Goal: Connect with others: Connect with others

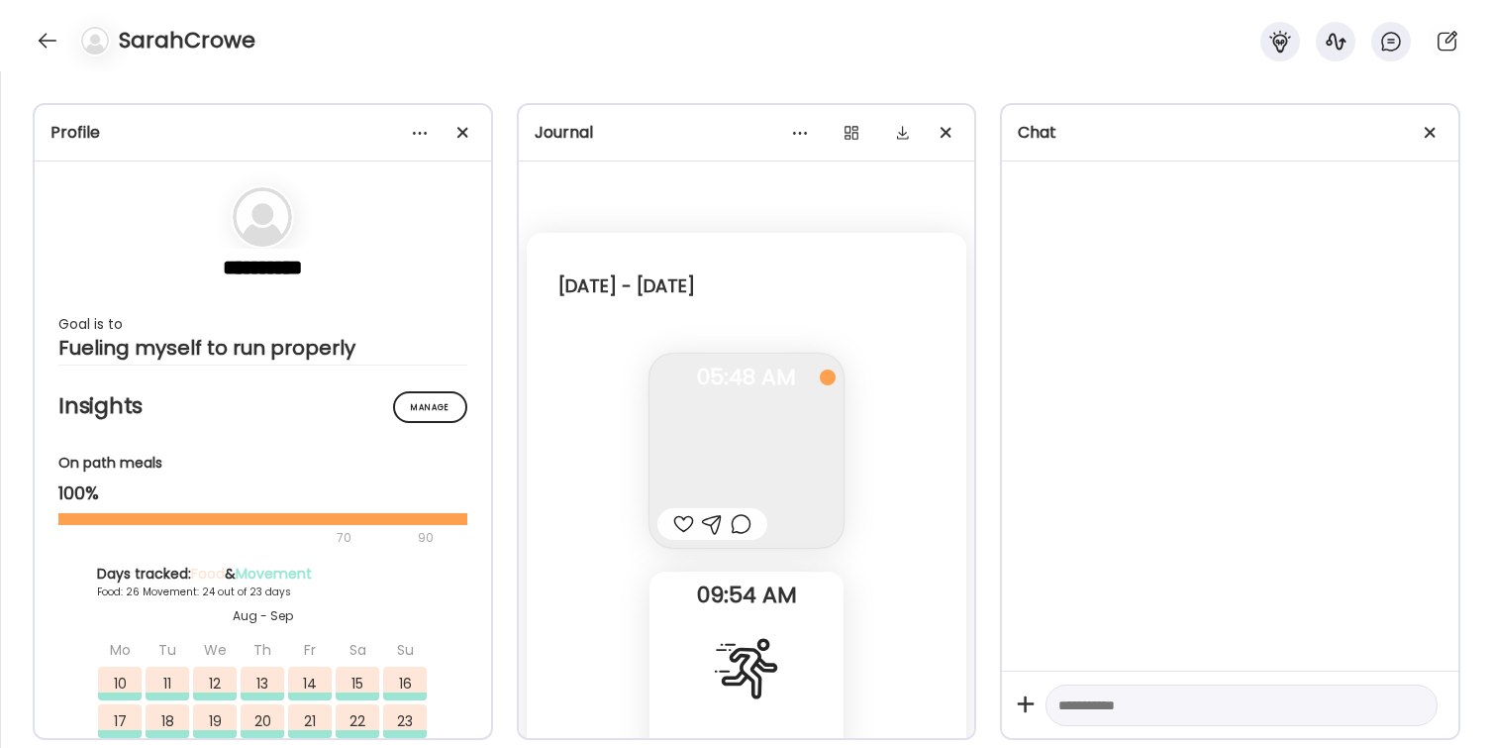
scroll to position [80839, 0]
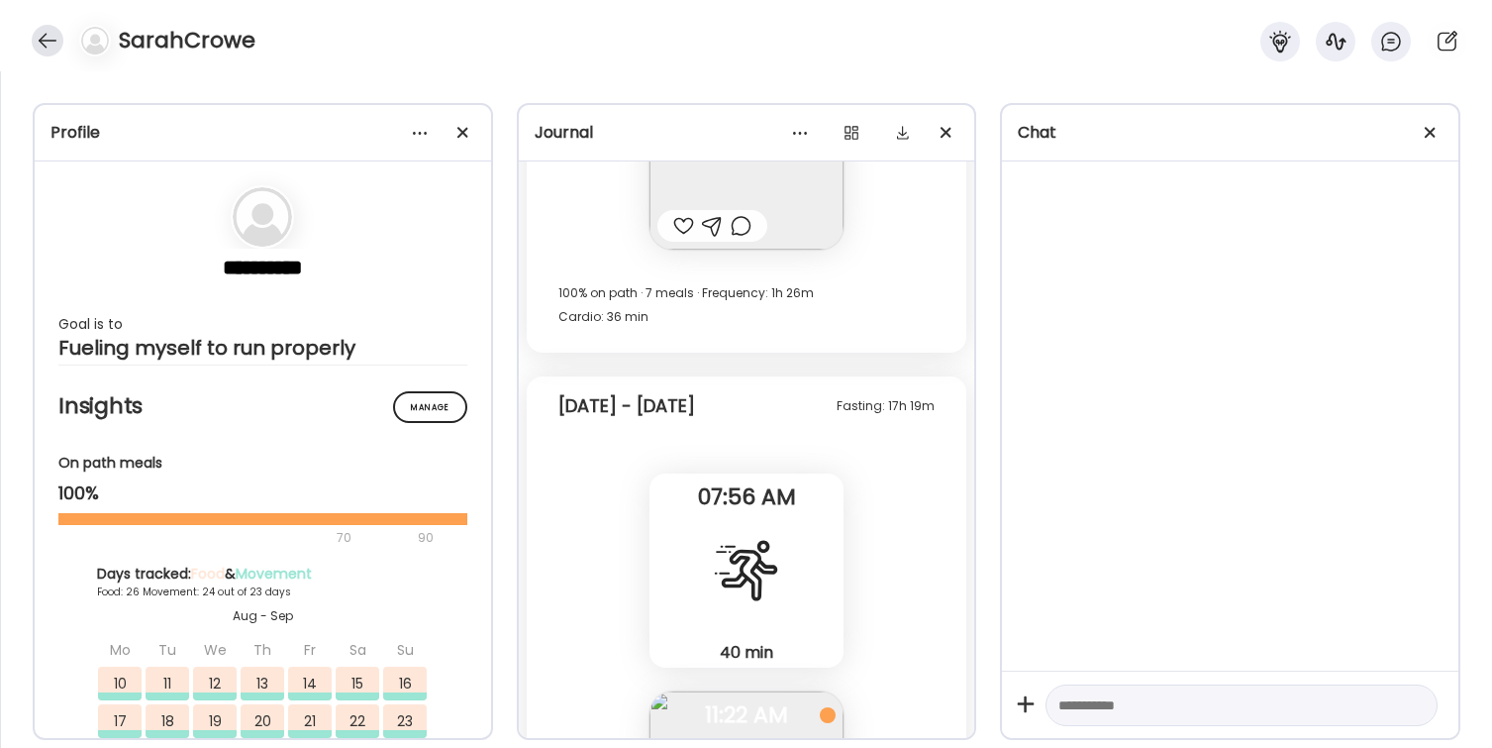
click at [42, 38] on div at bounding box center [48, 41] width 32 height 32
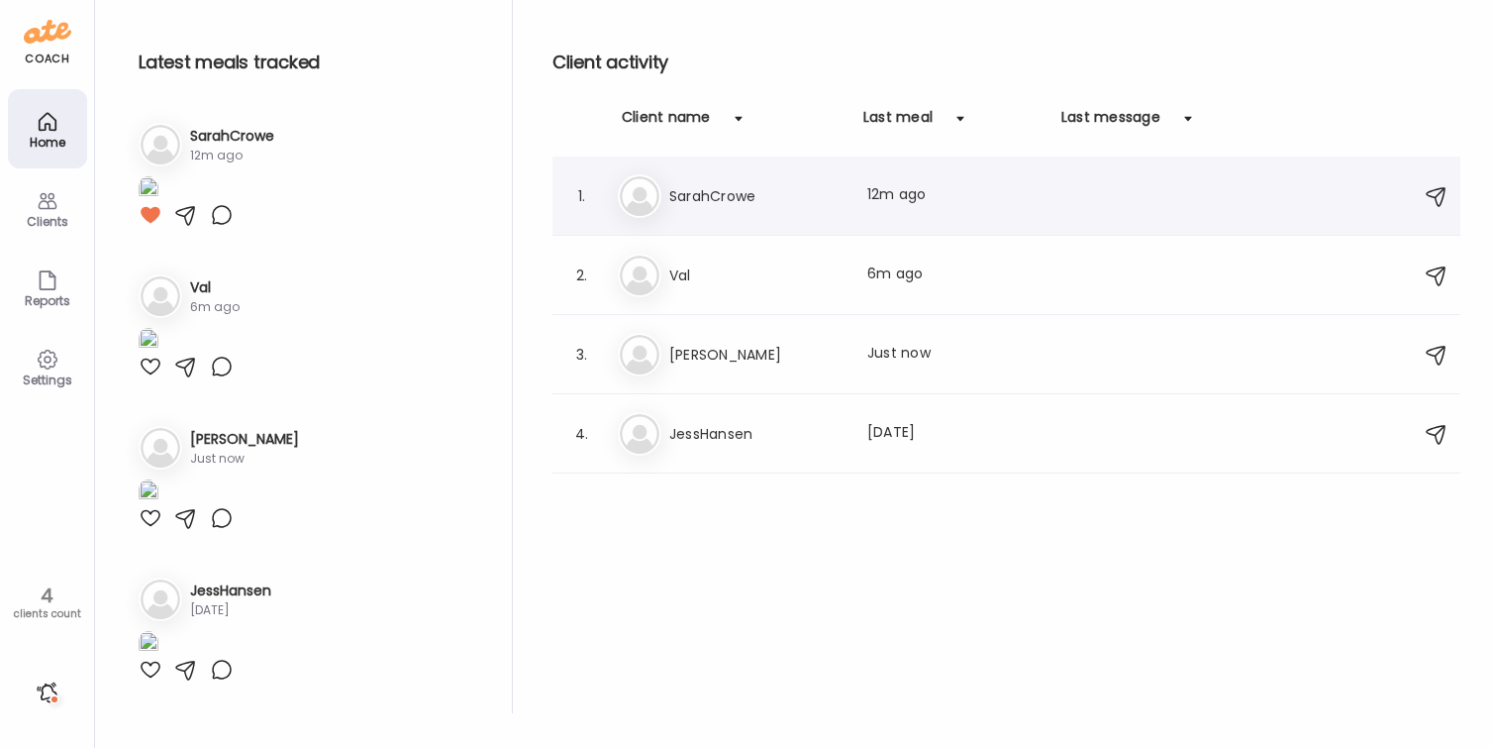
click at [771, 199] on h3 "SarahCrowe" at bounding box center [756, 196] width 174 height 24
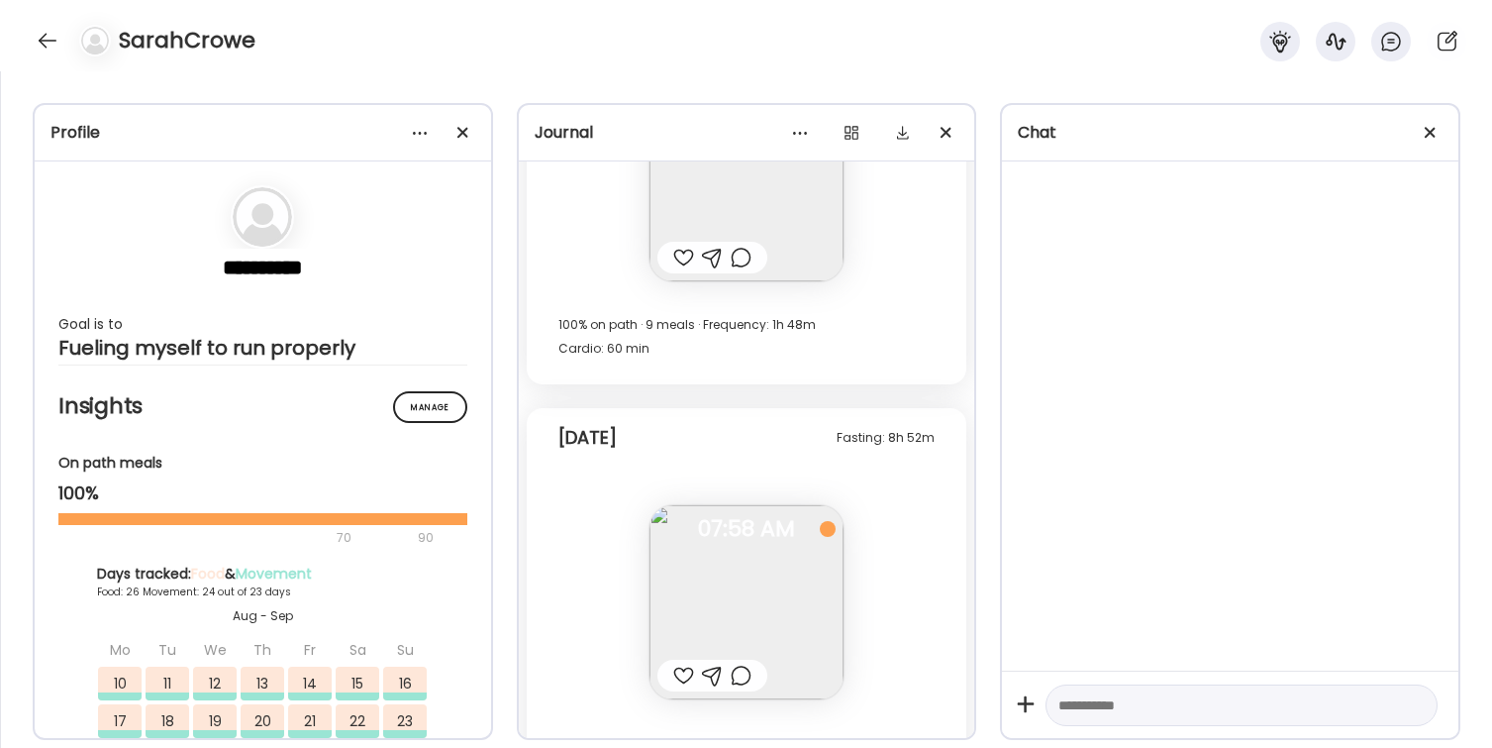
scroll to position [91153, 0]
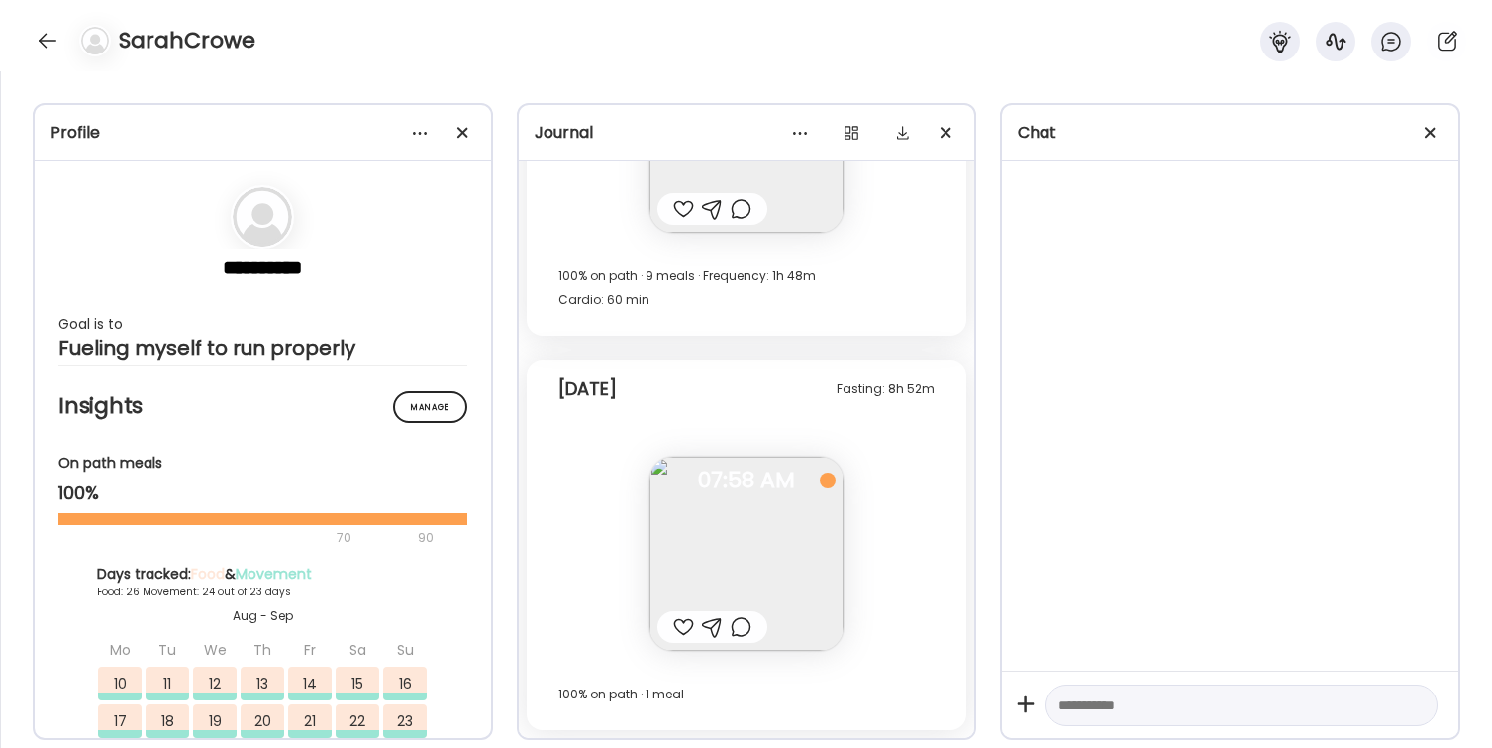
click at [678, 629] on div at bounding box center [683, 627] width 21 height 24
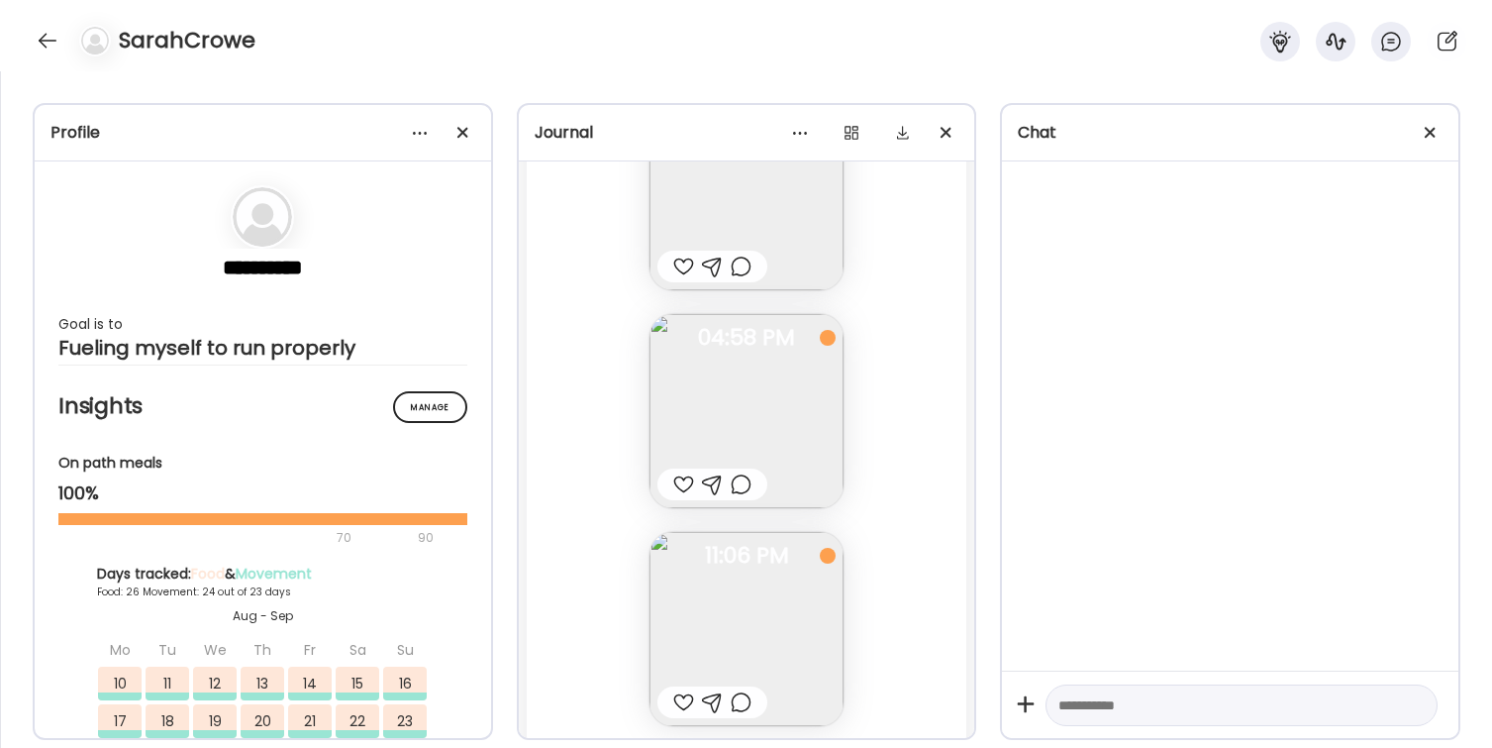
scroll to position [90648, 0]
click at [682, 494] on div at bounding box center [683, 496] width 21 height 24
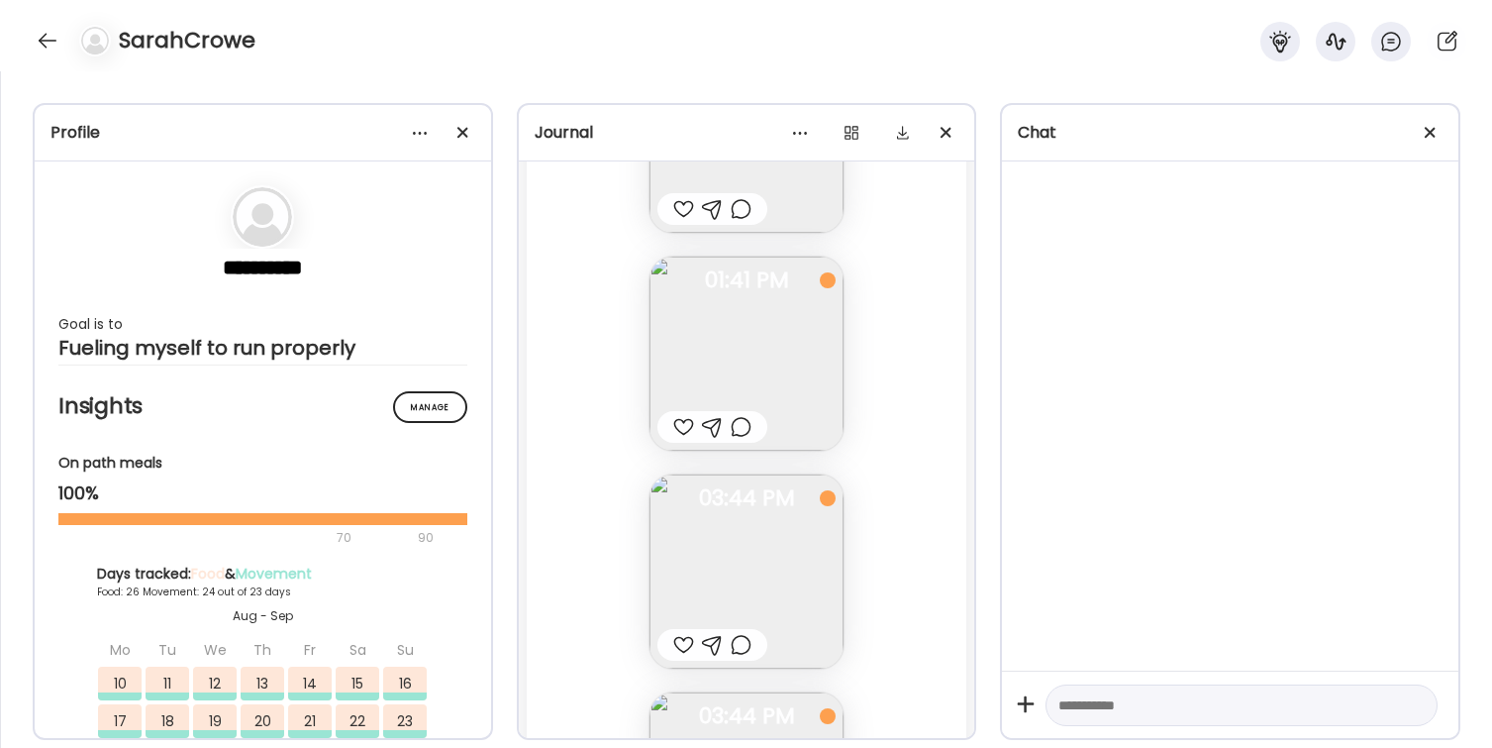
scroll to position [90046, 0]
click at [680, 444] on div at bounding box center [683, 445] width 21 height 24
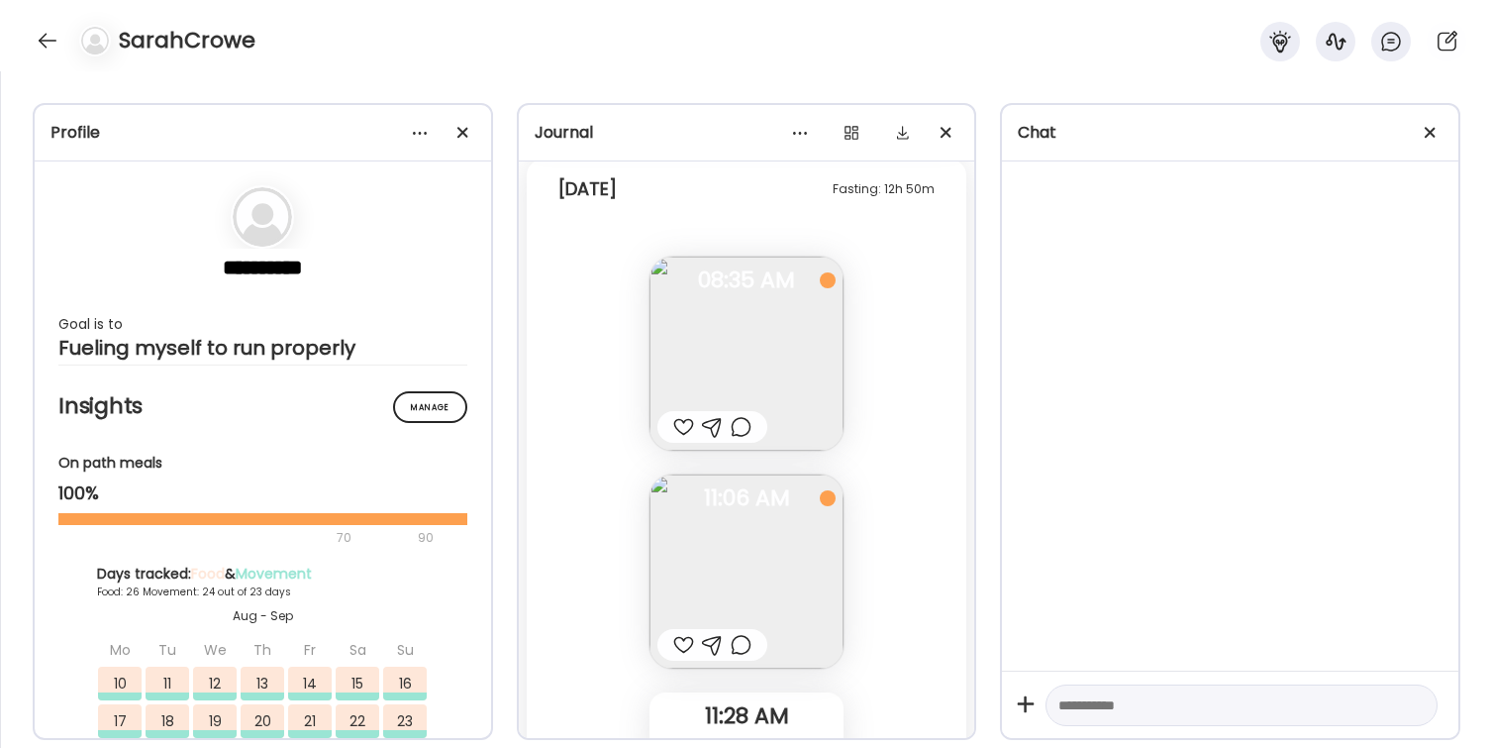
scroll to position [88953, 0]
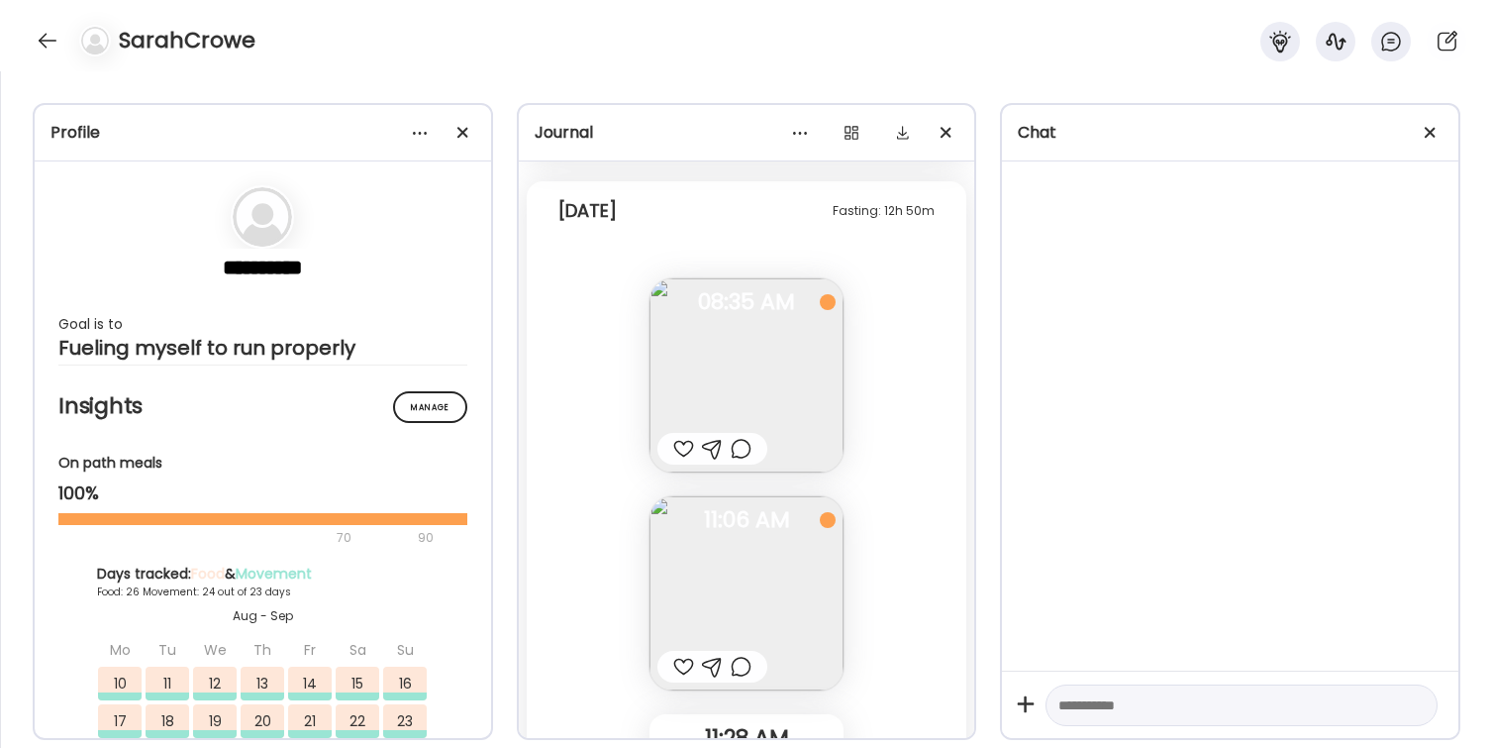
click at [683, 449] on div at bounding box center [683, 449] width 21 height 24
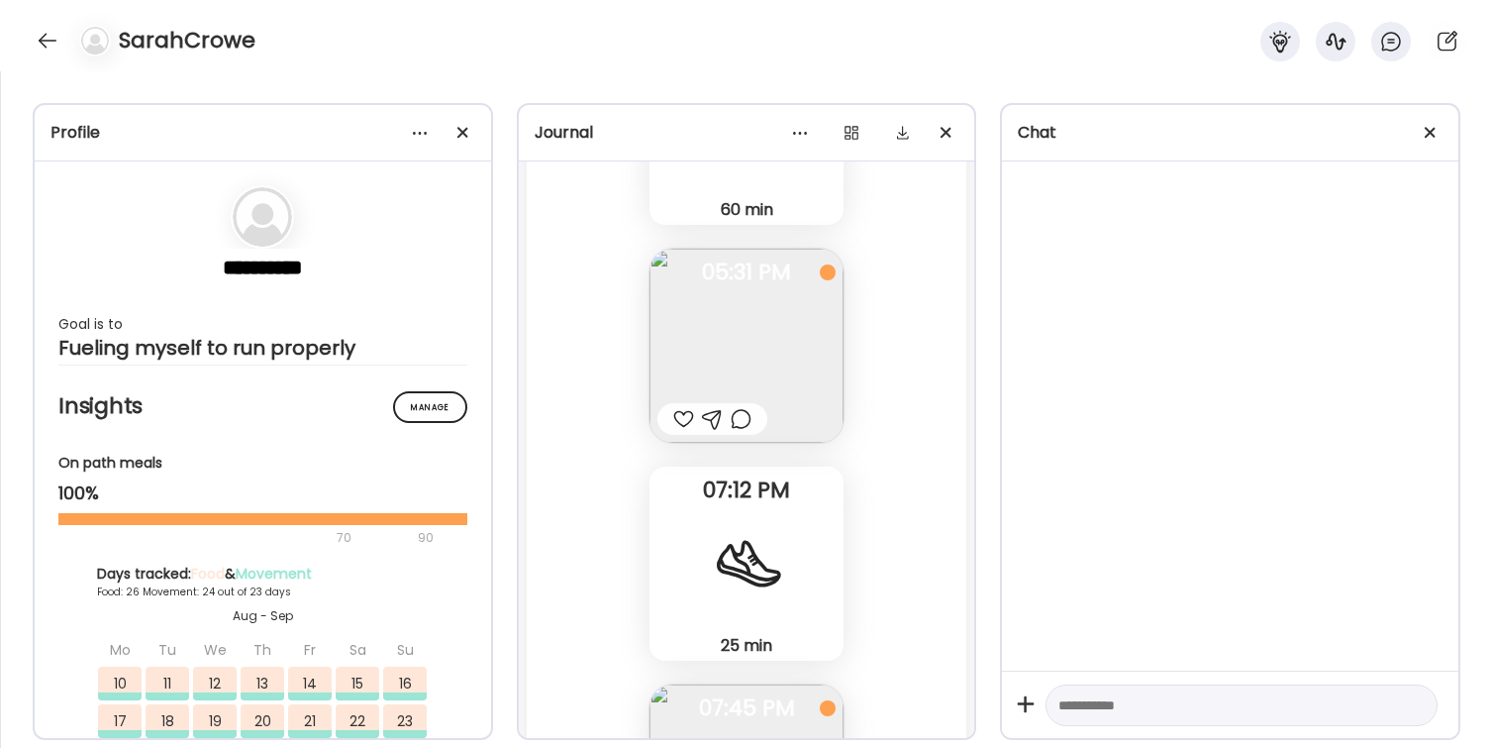
scroll to position [88113, 0]
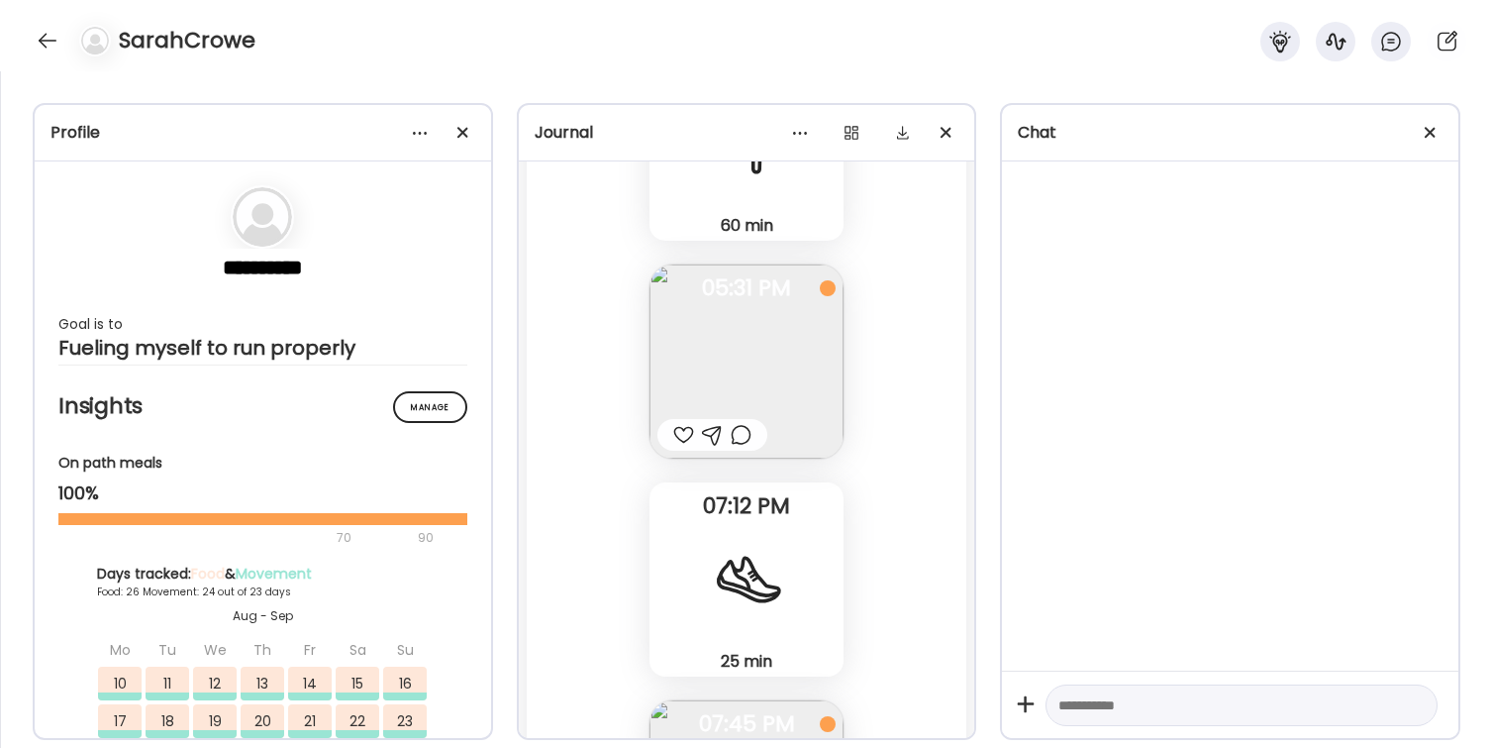
click at [687, 435] on div at bounding box center [683, 435] width 21 height 24
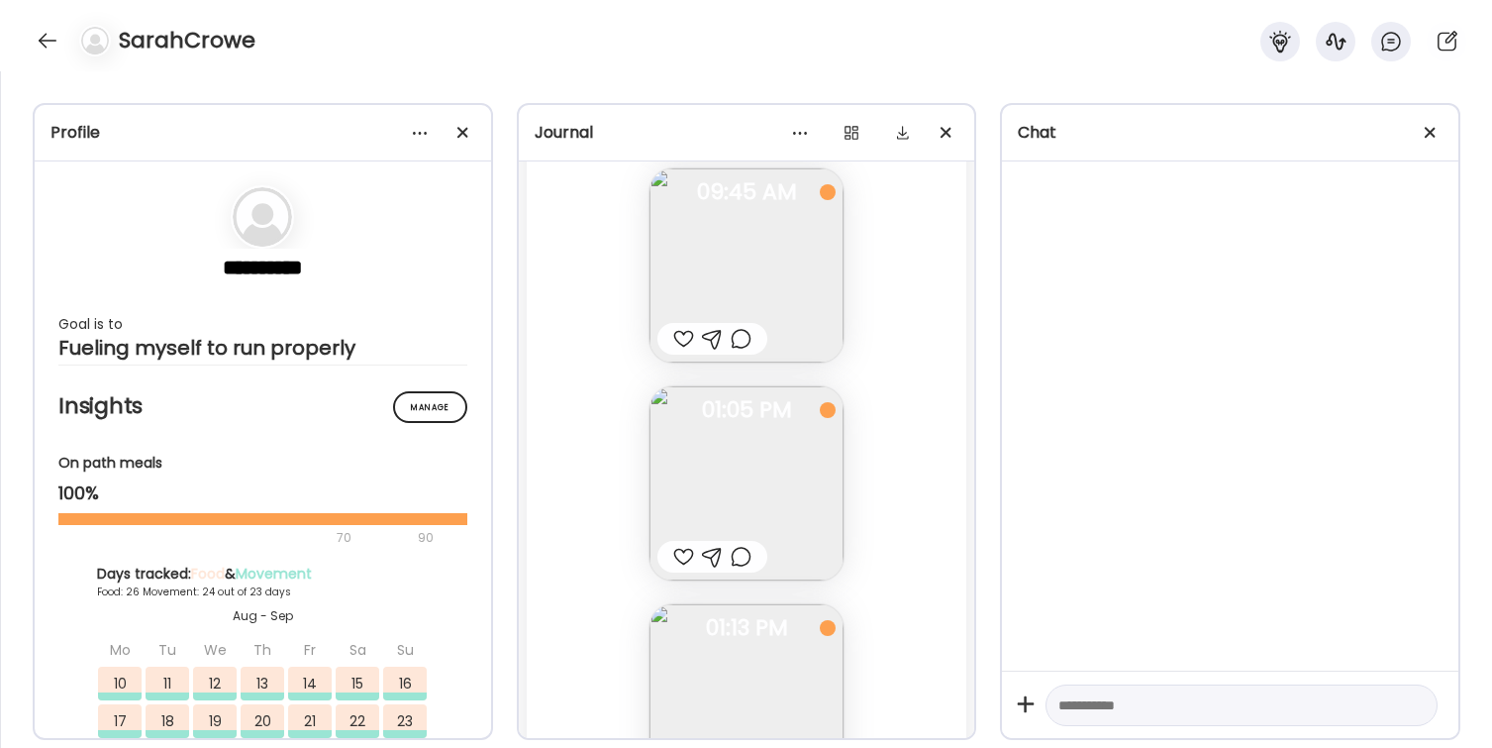
scroll to position [87103, 0]
click at [685, 357] on div at bounding box center [683, 356] width 21 height 24
click at [682, 570] on div at bounding box center [683, 574] width 21 height 24
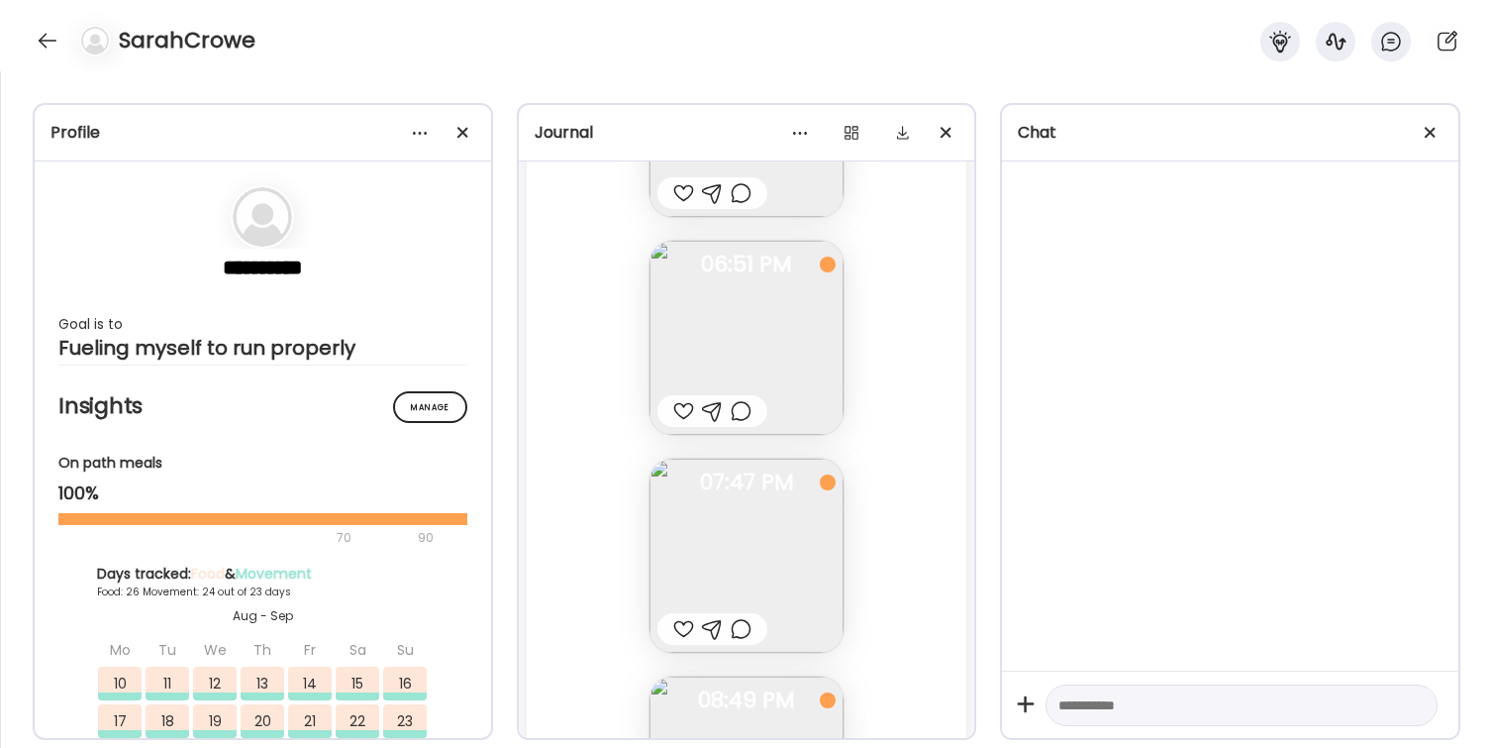
scroll to position [85935, 0]
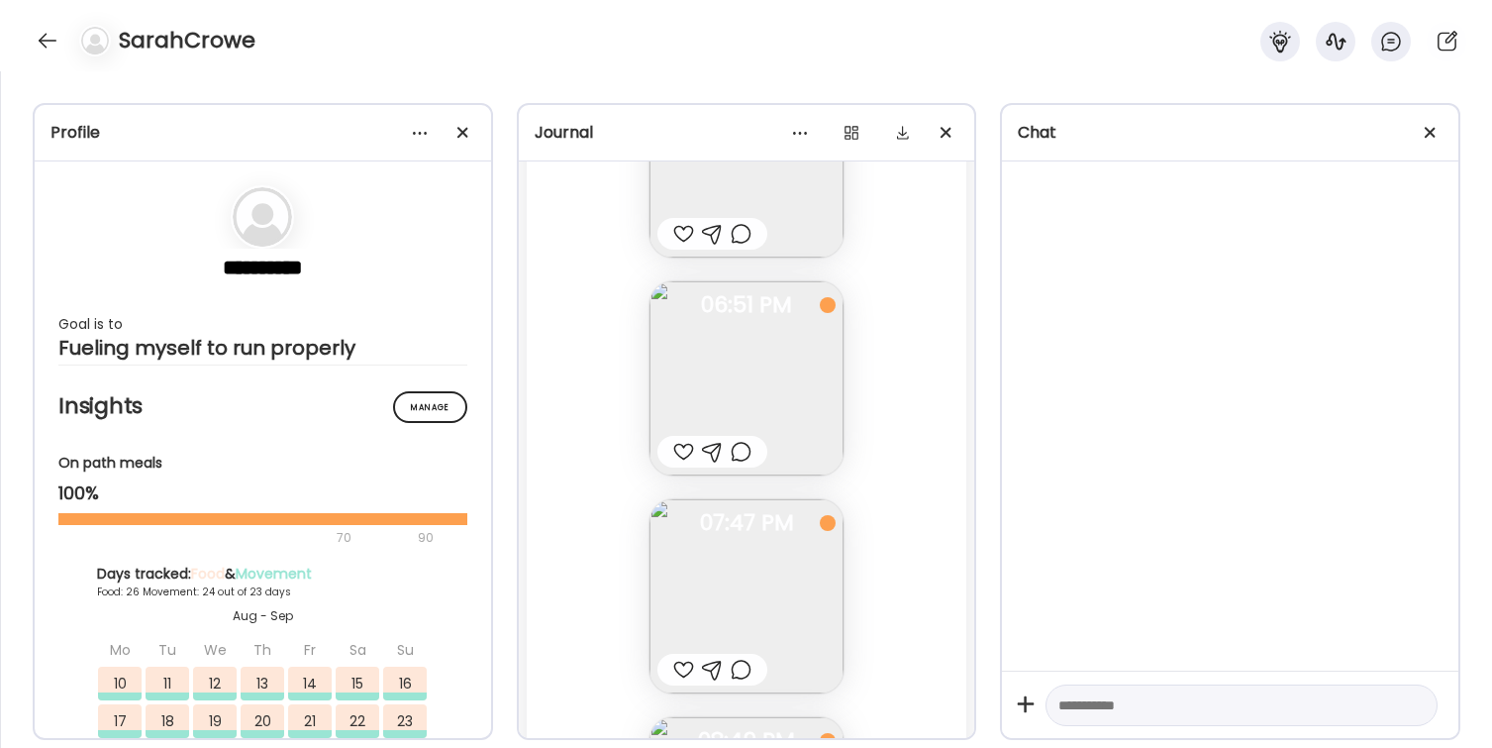
click at [686, 666] on div at bounding box center [683, 670] width 21 height 24
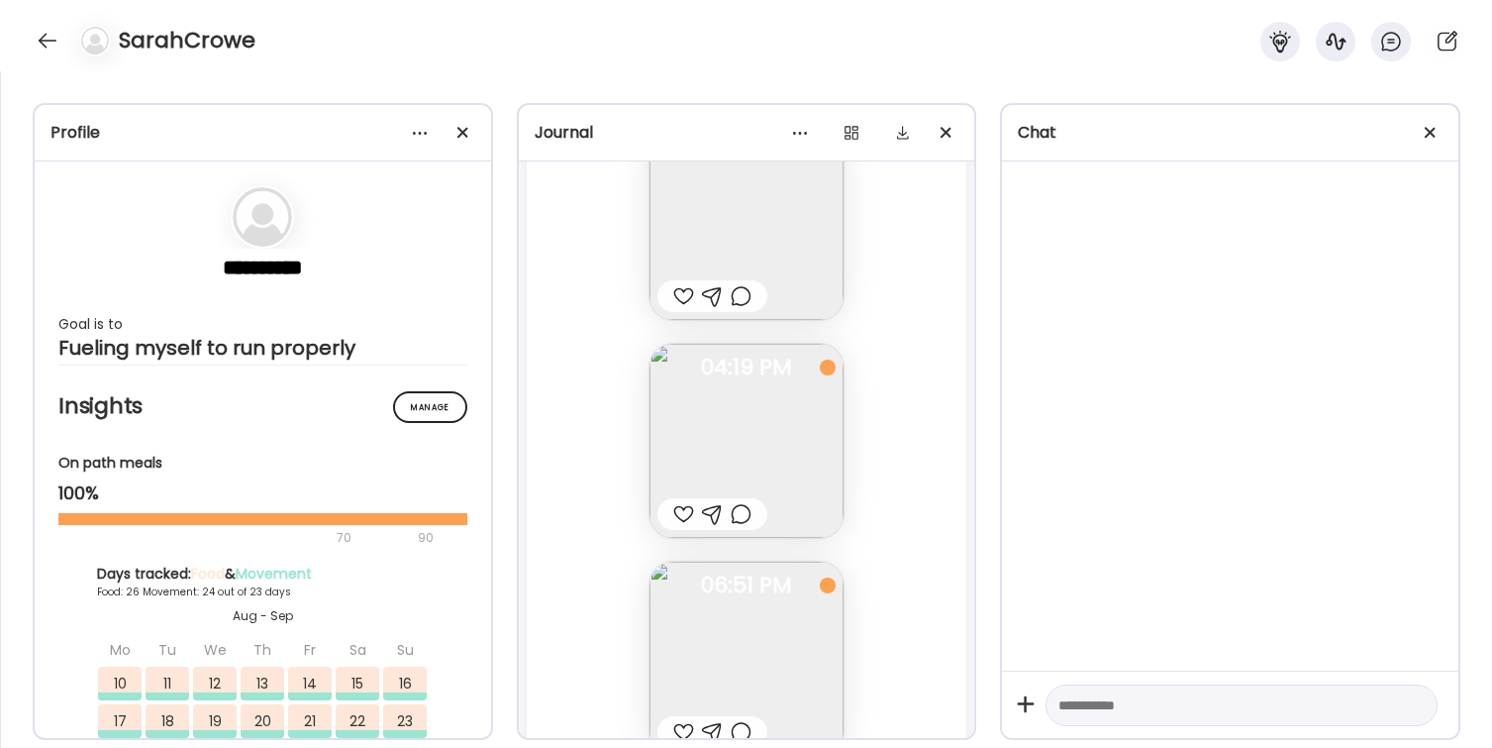
scroll to position [85623, 0]
click at [684, 548] on div at bounding box center [683, 546] width 21 height 24
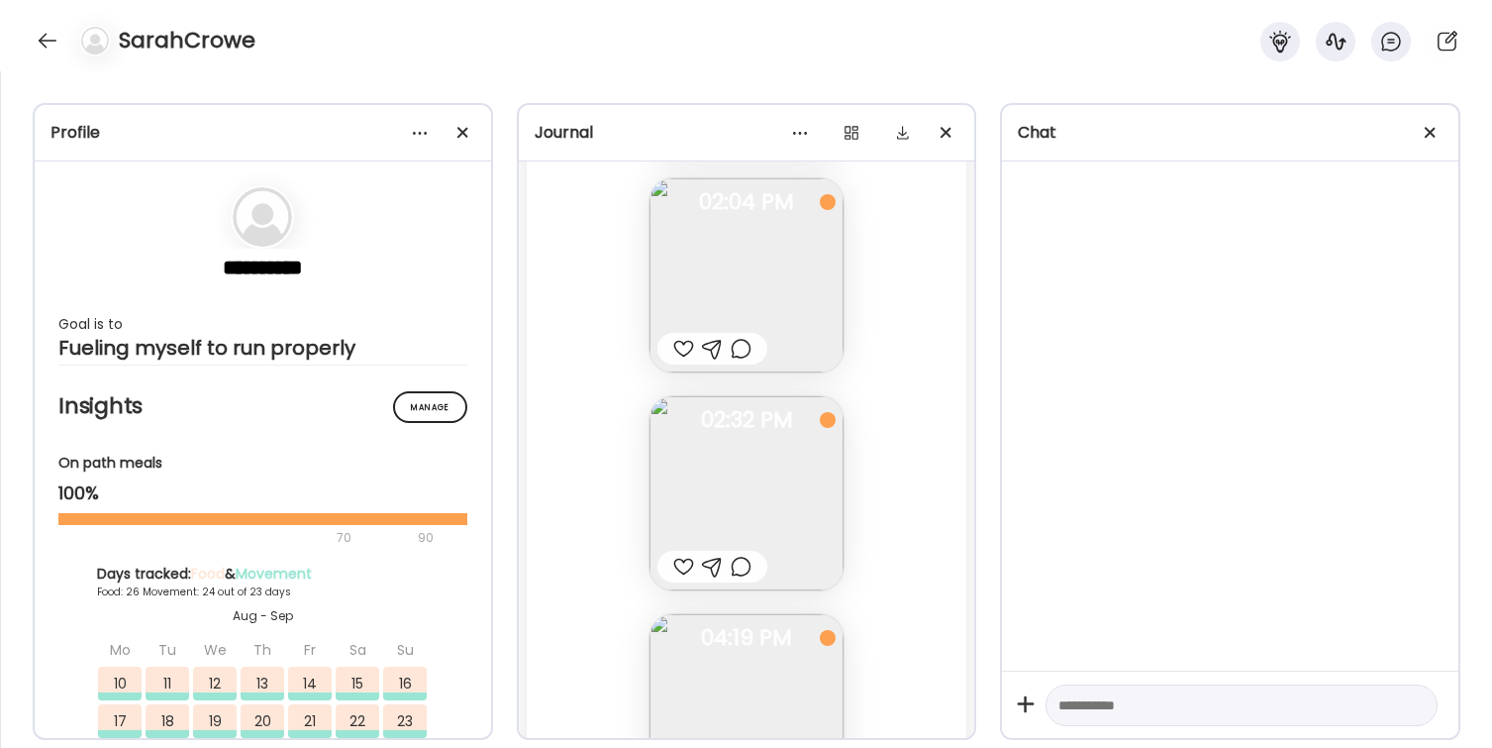
scroll to position [85170, 0]
click at [685, 564] on div at bounding box center [683, 564] width 21 height 24
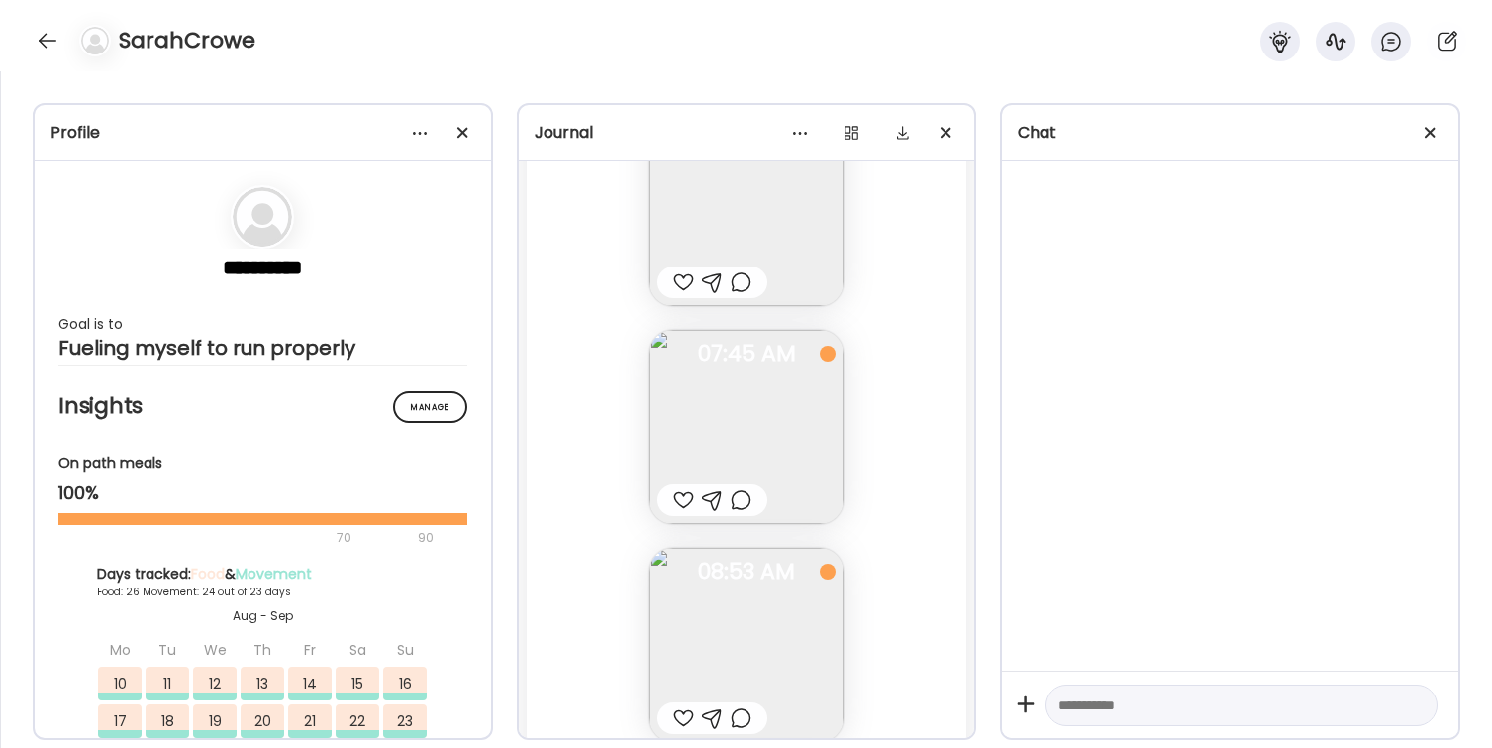
scroll to position [82633, 0]
click at [689, 507] on div at bounding box center [683, 503] width 21 height 24
click at [682, 280] on div at bounding box center [683, 285] width 21 height 24
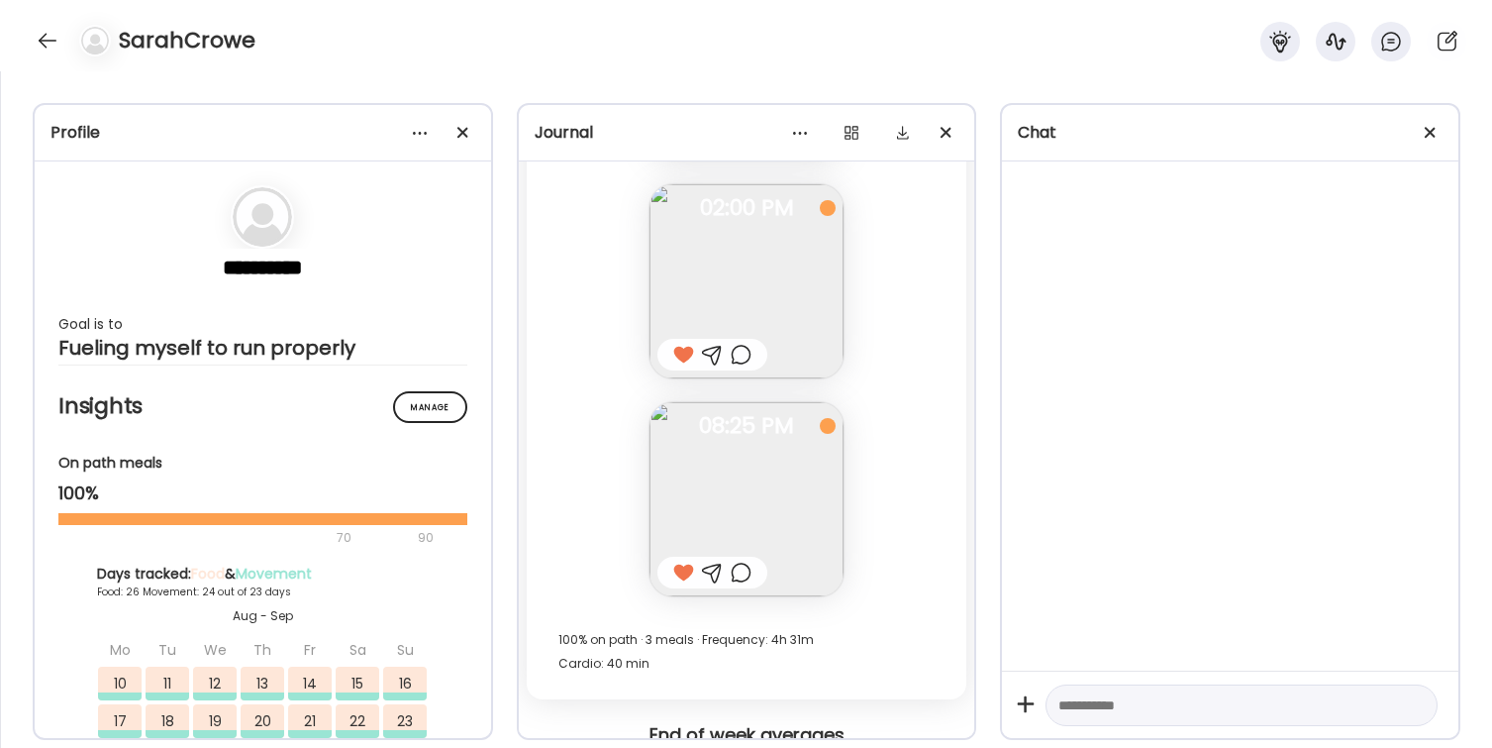
scroll to position [81561, 0]
click at [49, 45] on div at bounding box center [48, 41] width 32 height 32
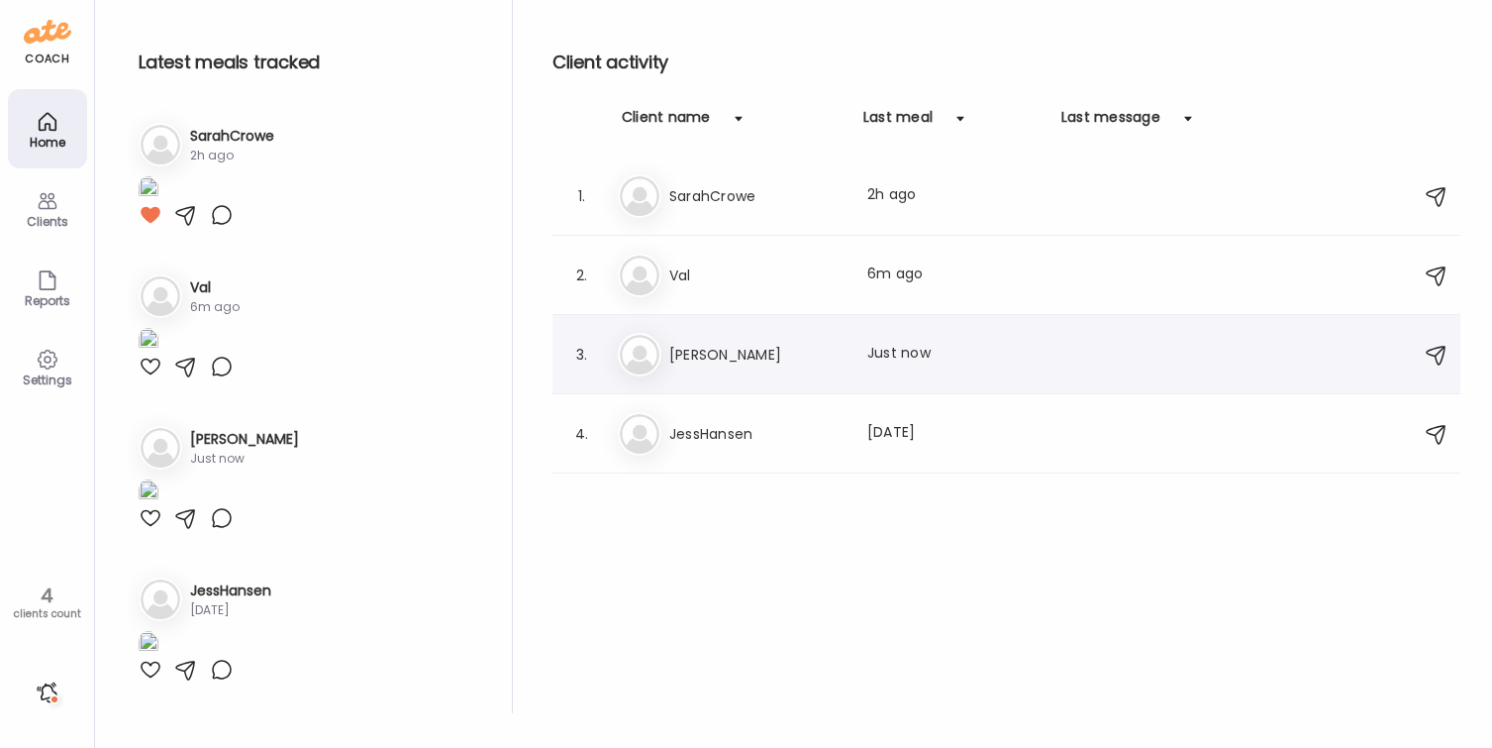
click at [725, 359] on h3 "[PERSON_NAME]" at bounding box center [756, 355] width 174 height 24
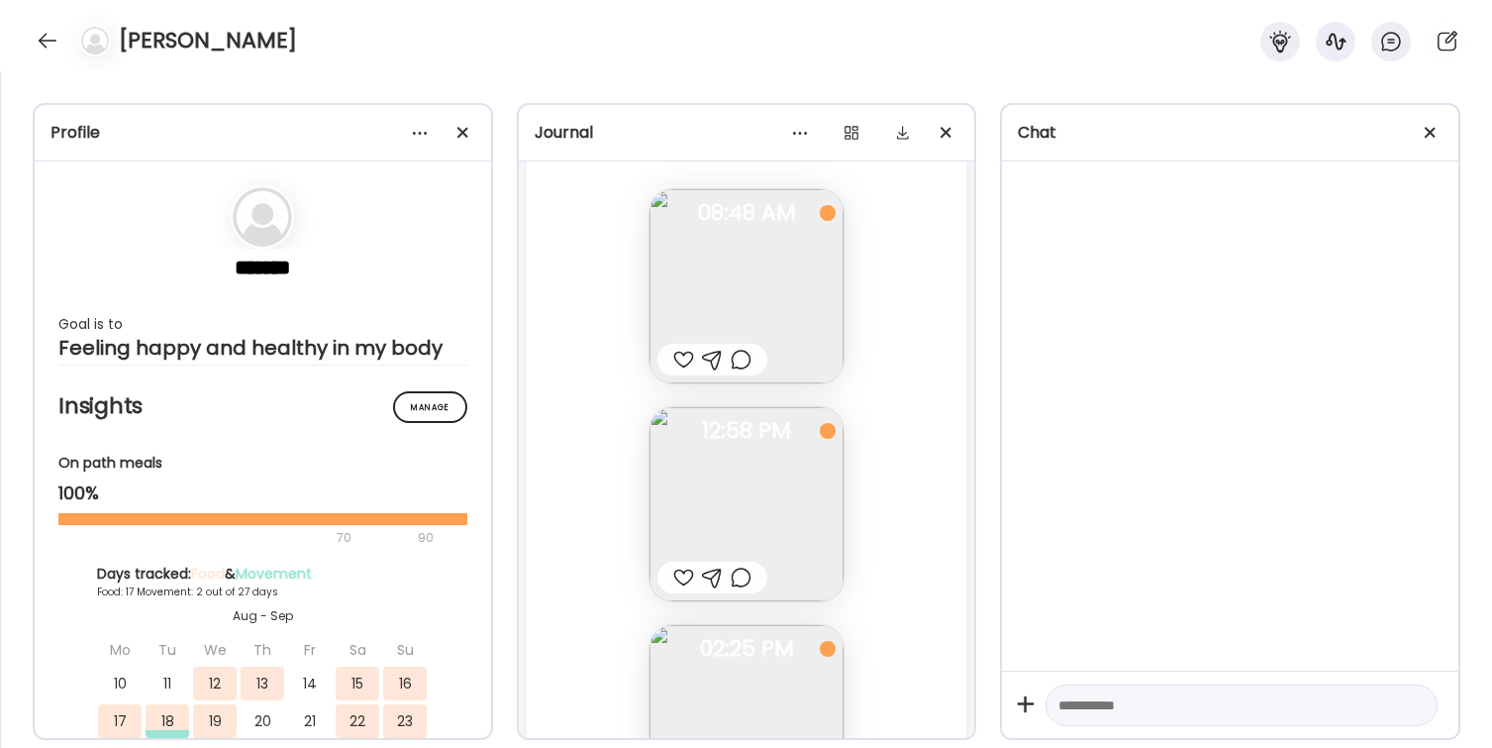
scroll to position [18984, 0]
click at [680, 347] on div at bounding box center [683, 343] width 21 height 24
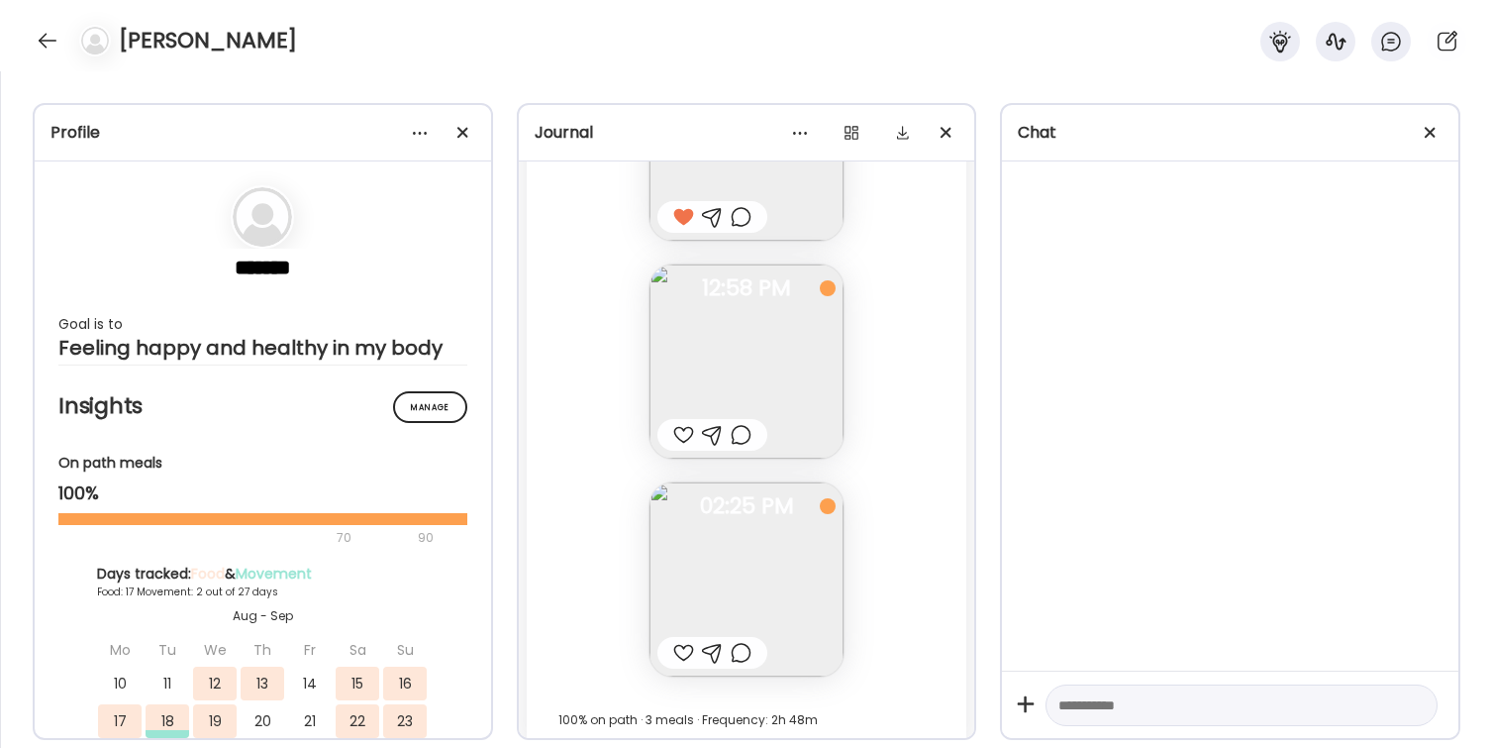
scroll to position [19135, 0]
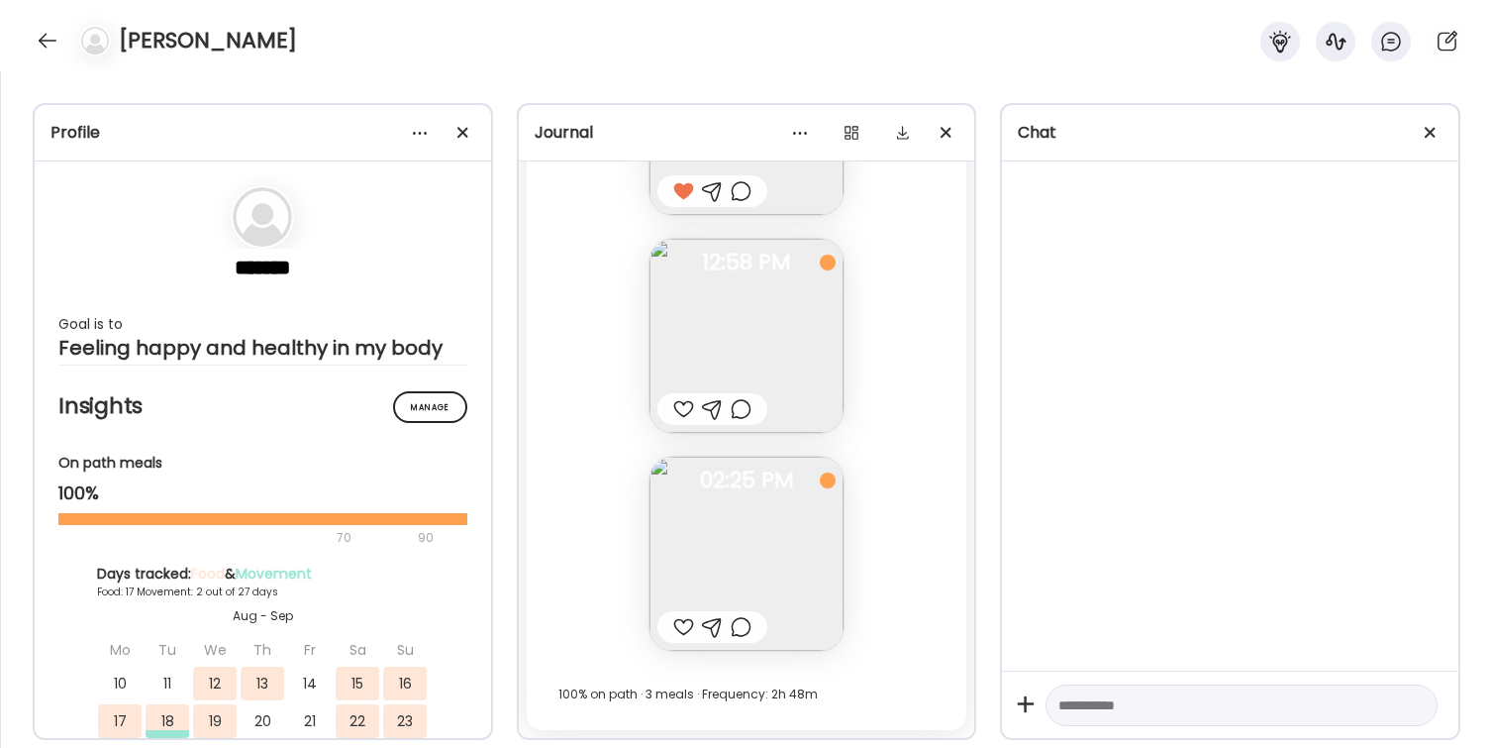
click at [683, 406] on div at bounding box center [683, 409] width 21 height 24
click at [685, 626] on div at bounding box center [683, 627] width 21 height 24
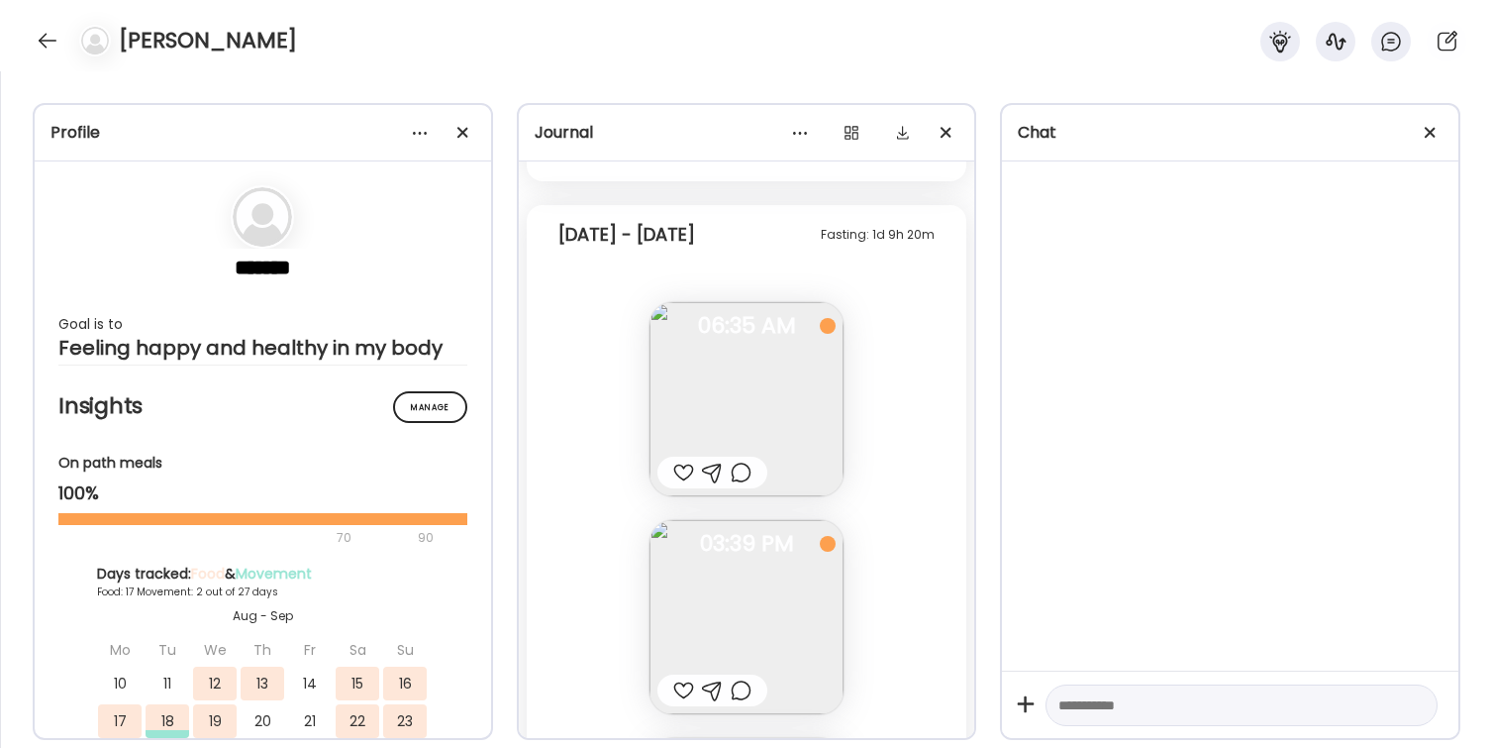
scroll to position [17740, 0]
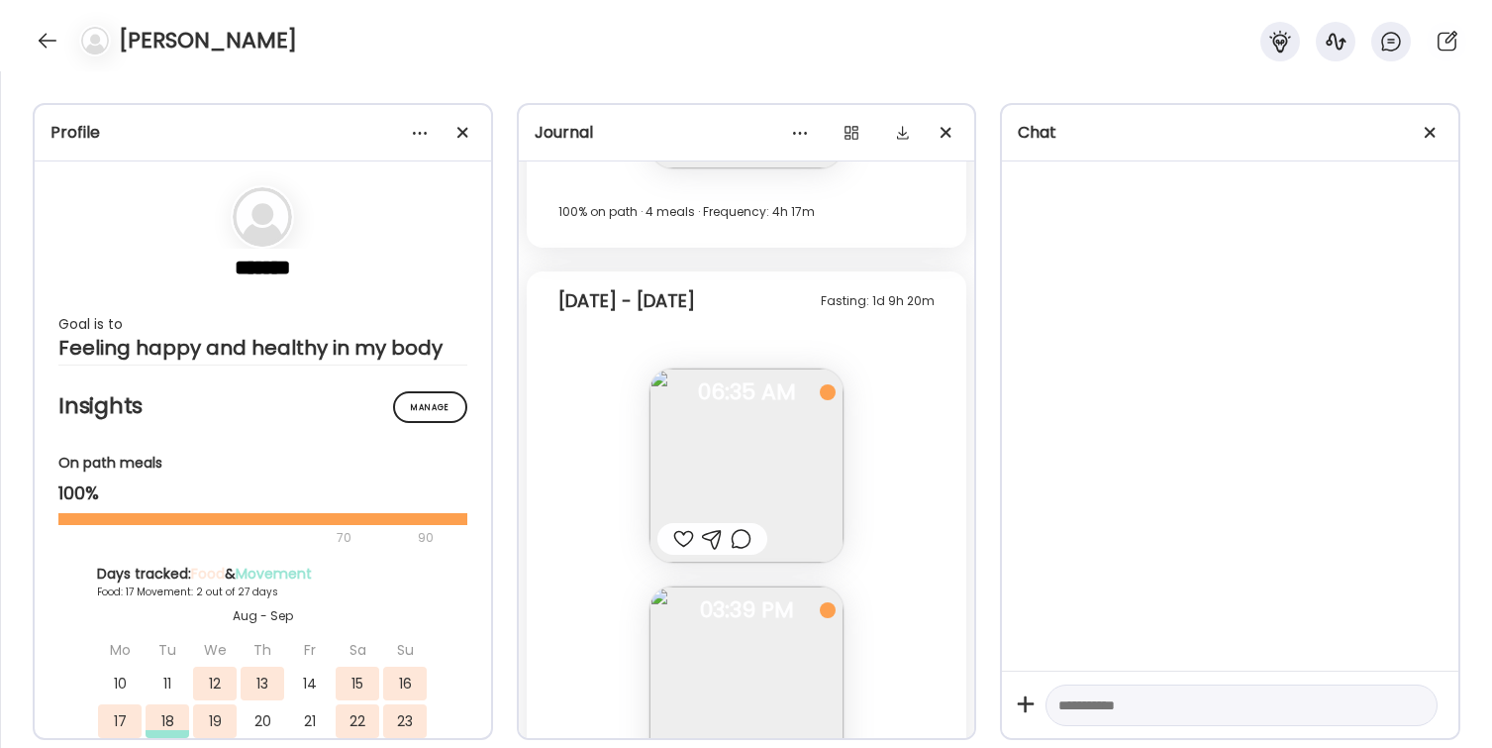
click at [674, 538] on div at bounding box center [683, 539] width 21 height 24
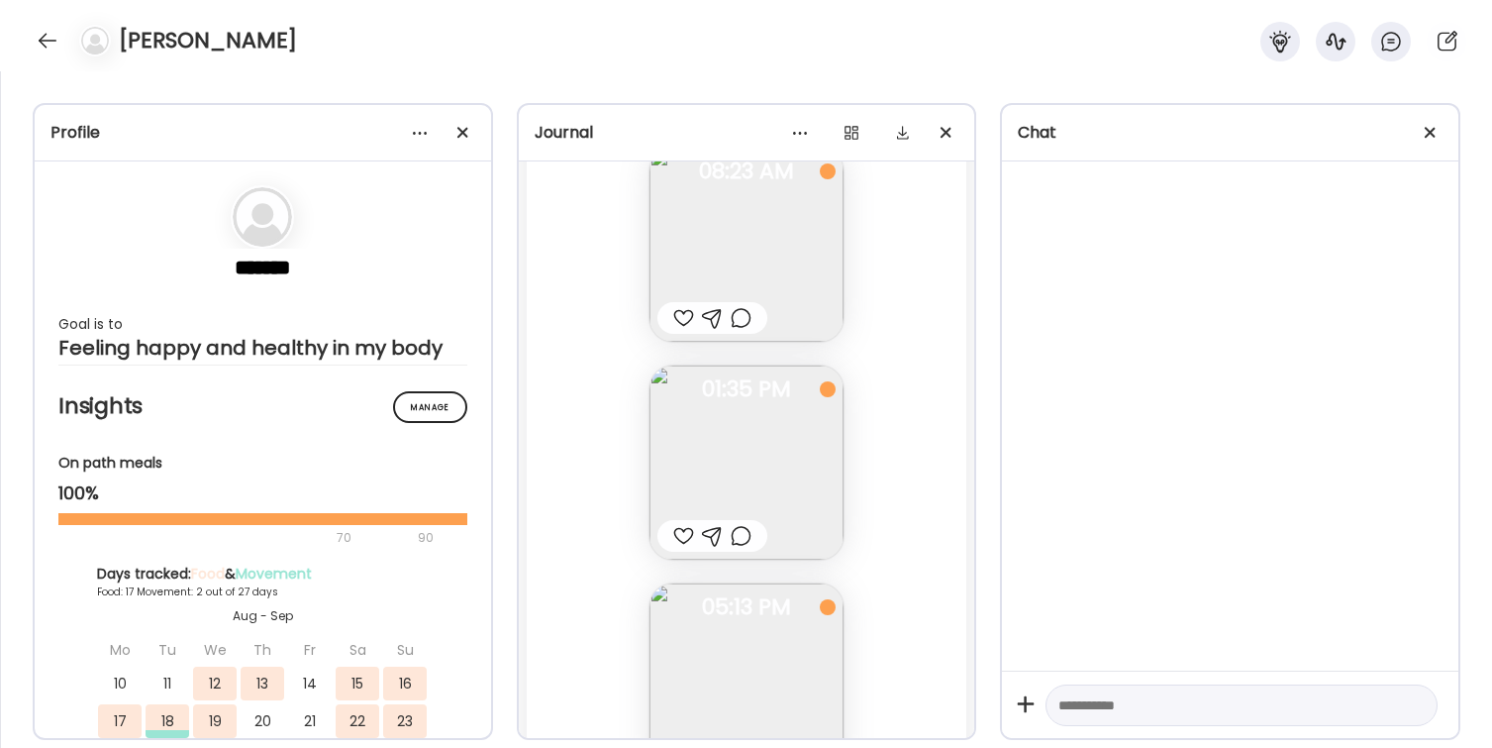
scroll to position [16935, 0]
click at [691, 515] on div at bounding box center [683, 514] width 21 height 24
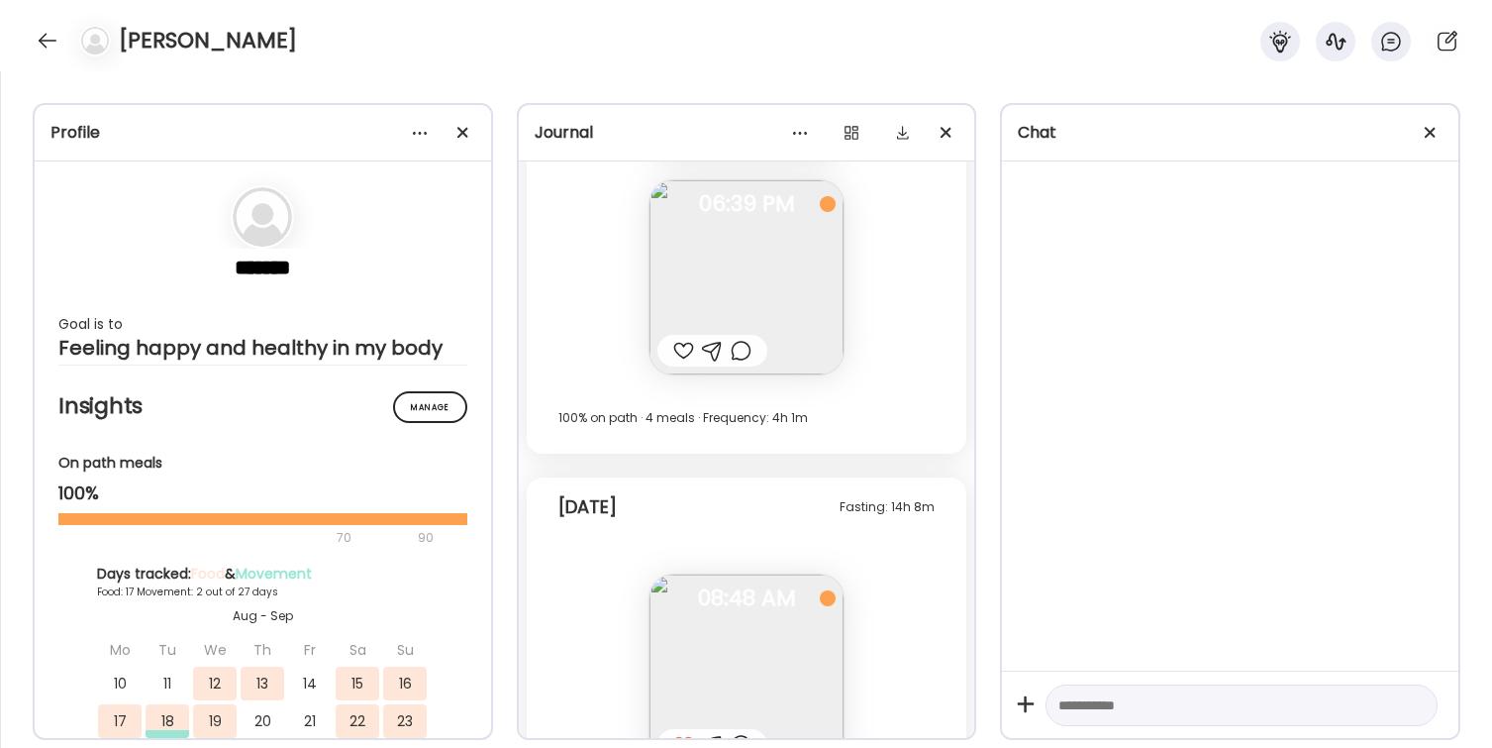
scroll to position [18561, 0]
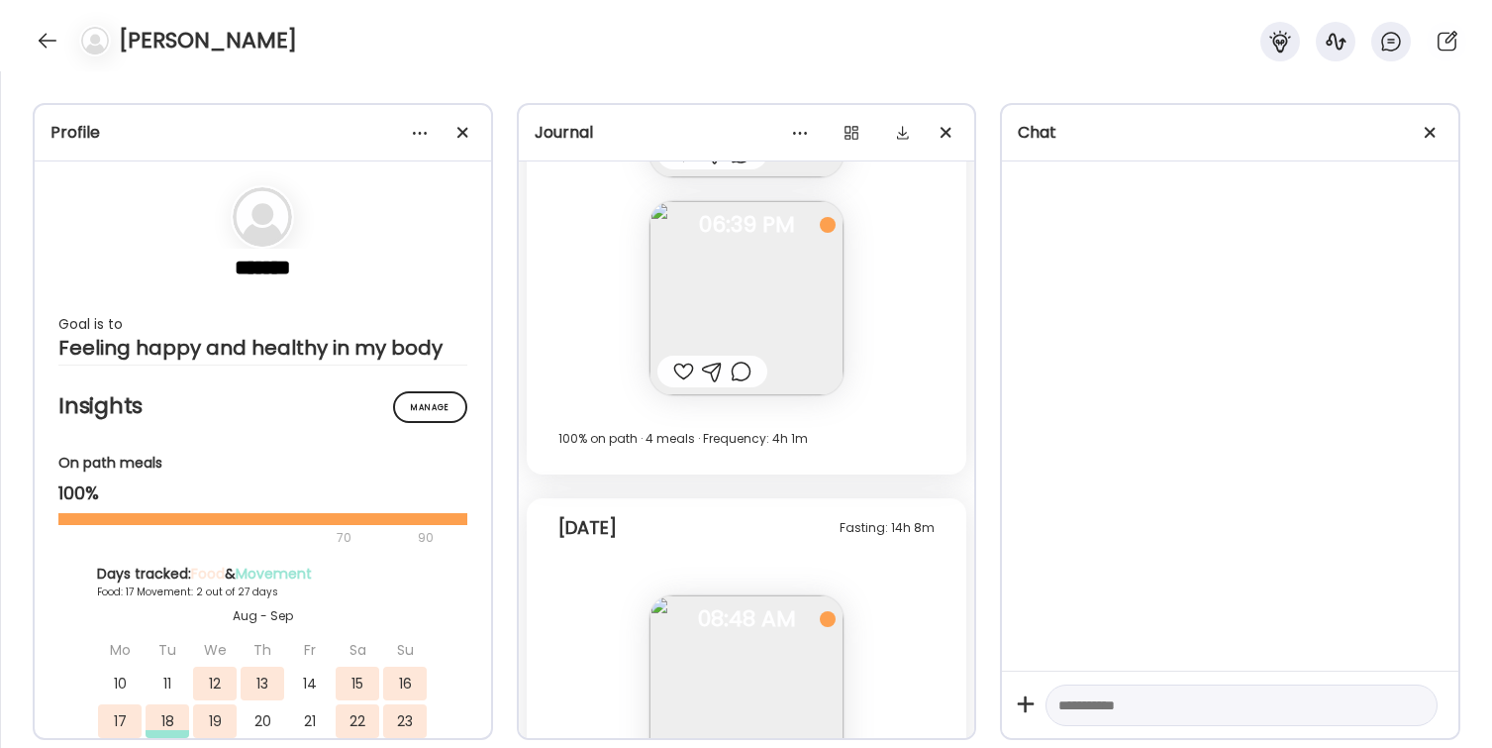
click at [684, 372] on div at bounding box center [683, 371] width 21 height 24
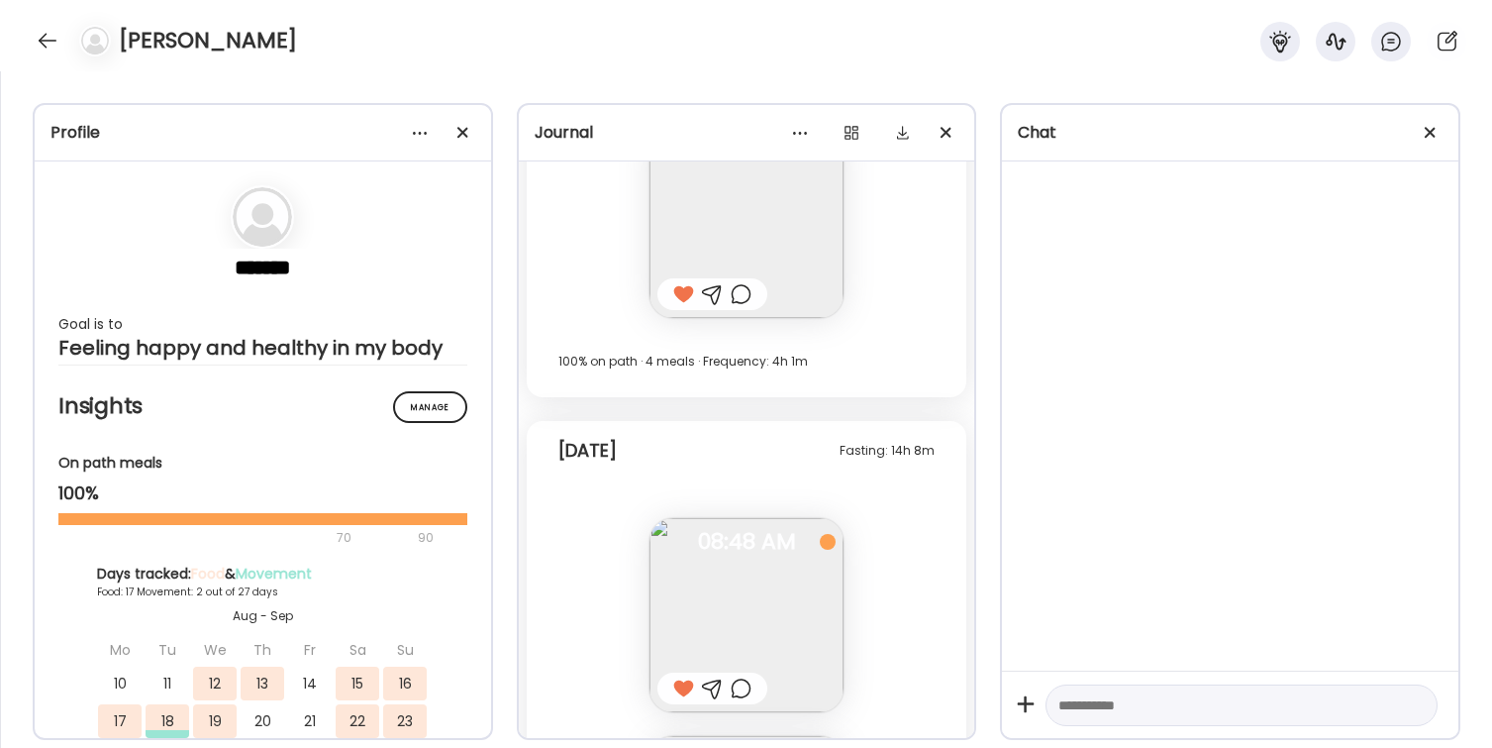
scroll to position [19135, 0]
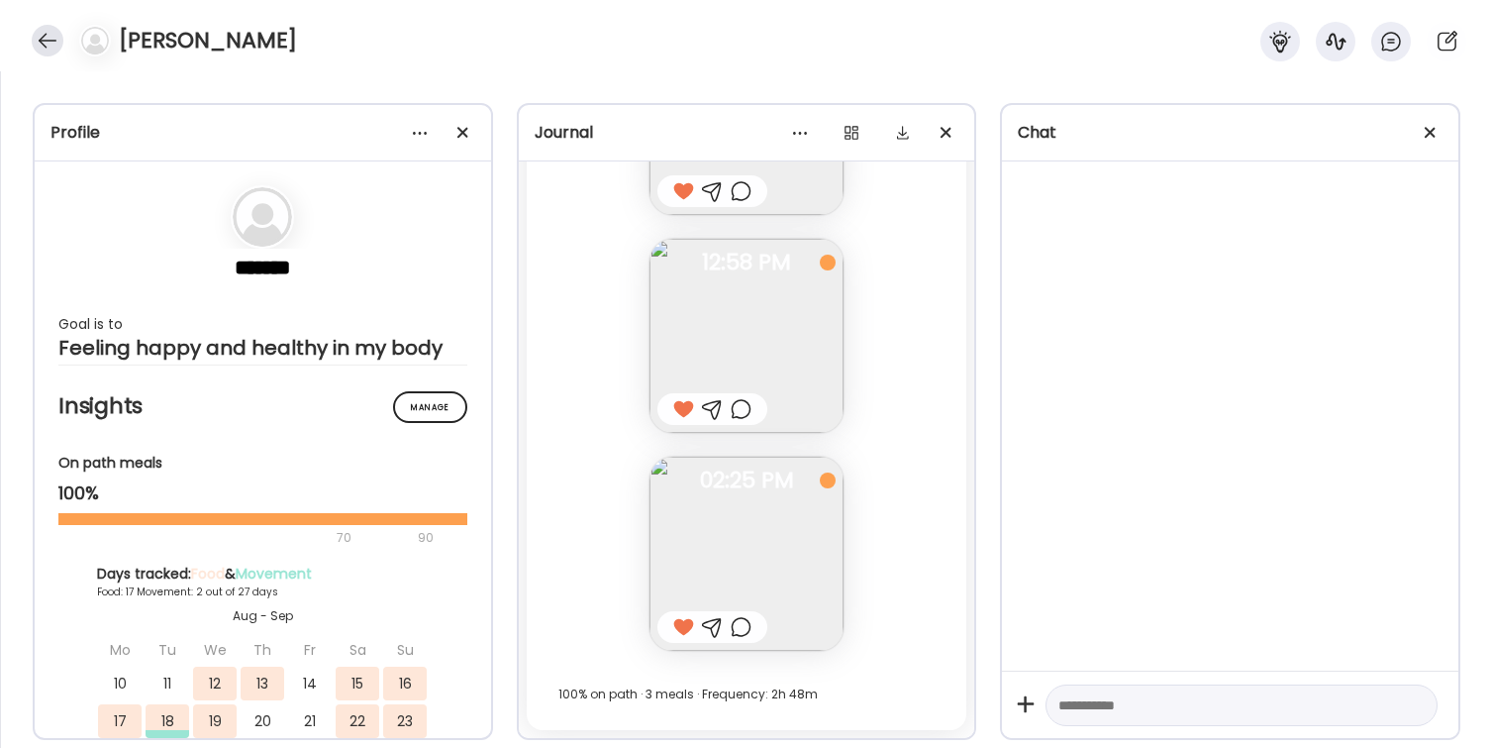
click at [44, 37] on div at bounding box center [48, 41] width 32 height 32
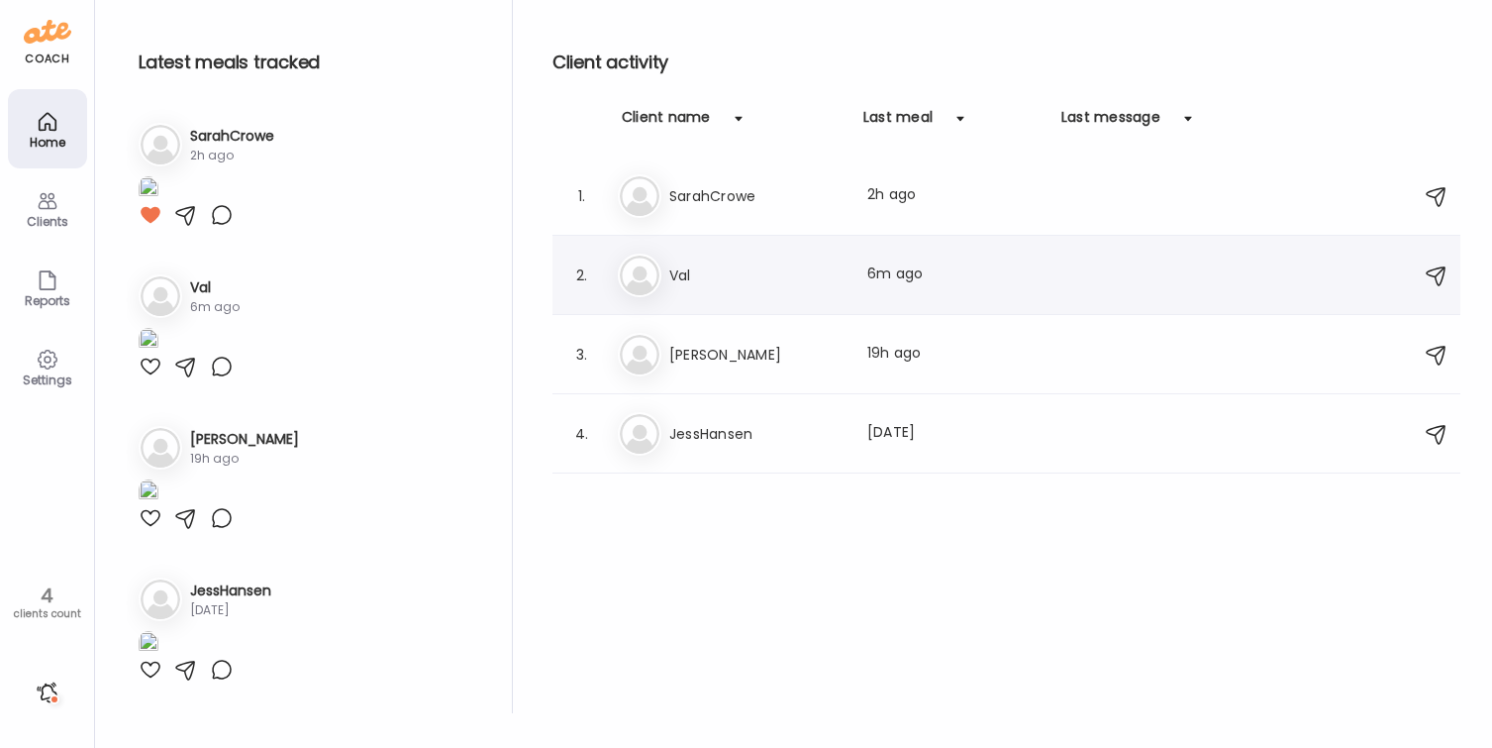
click at [722, 282] on h3 "Val" at bounding box center [756, 275] width 174 height 24
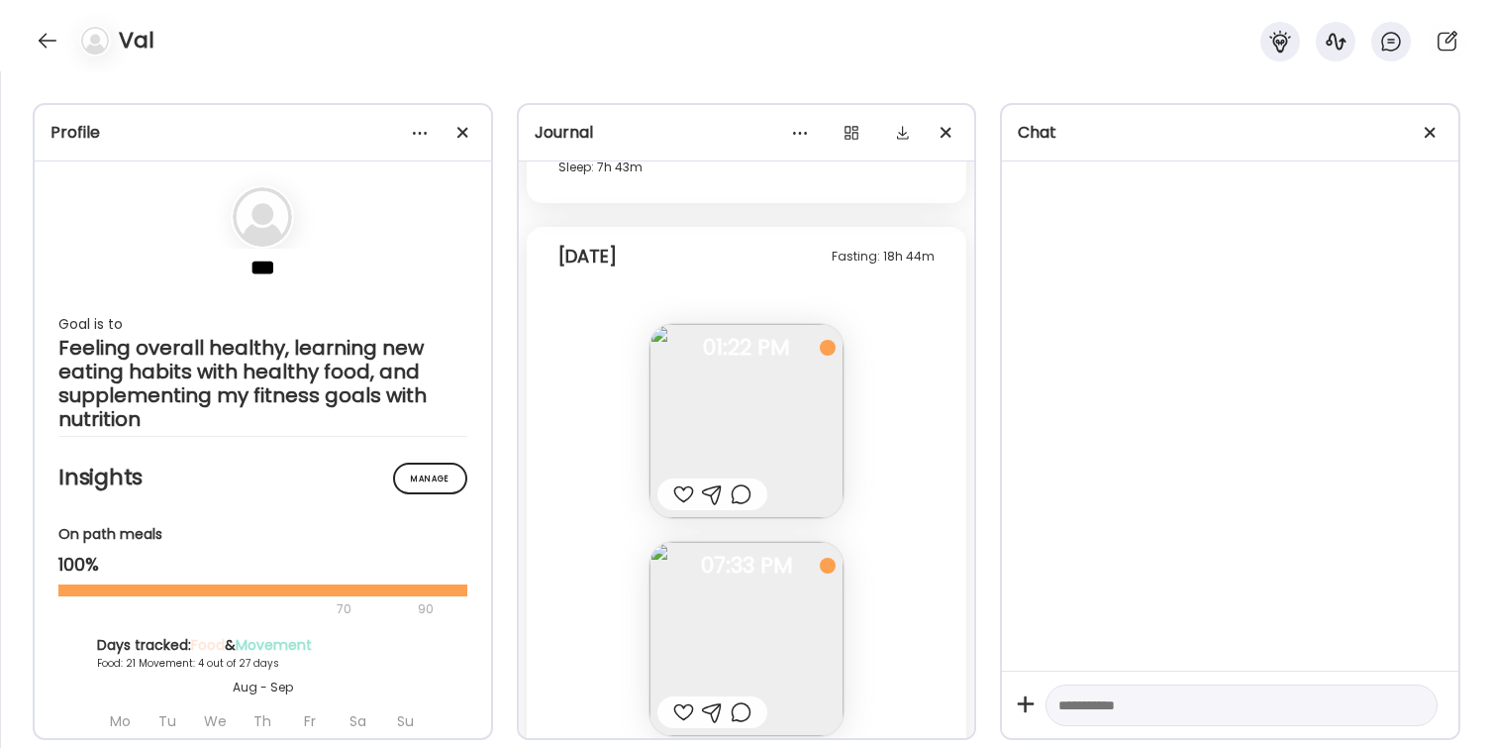
scroll to position [20106, 0]
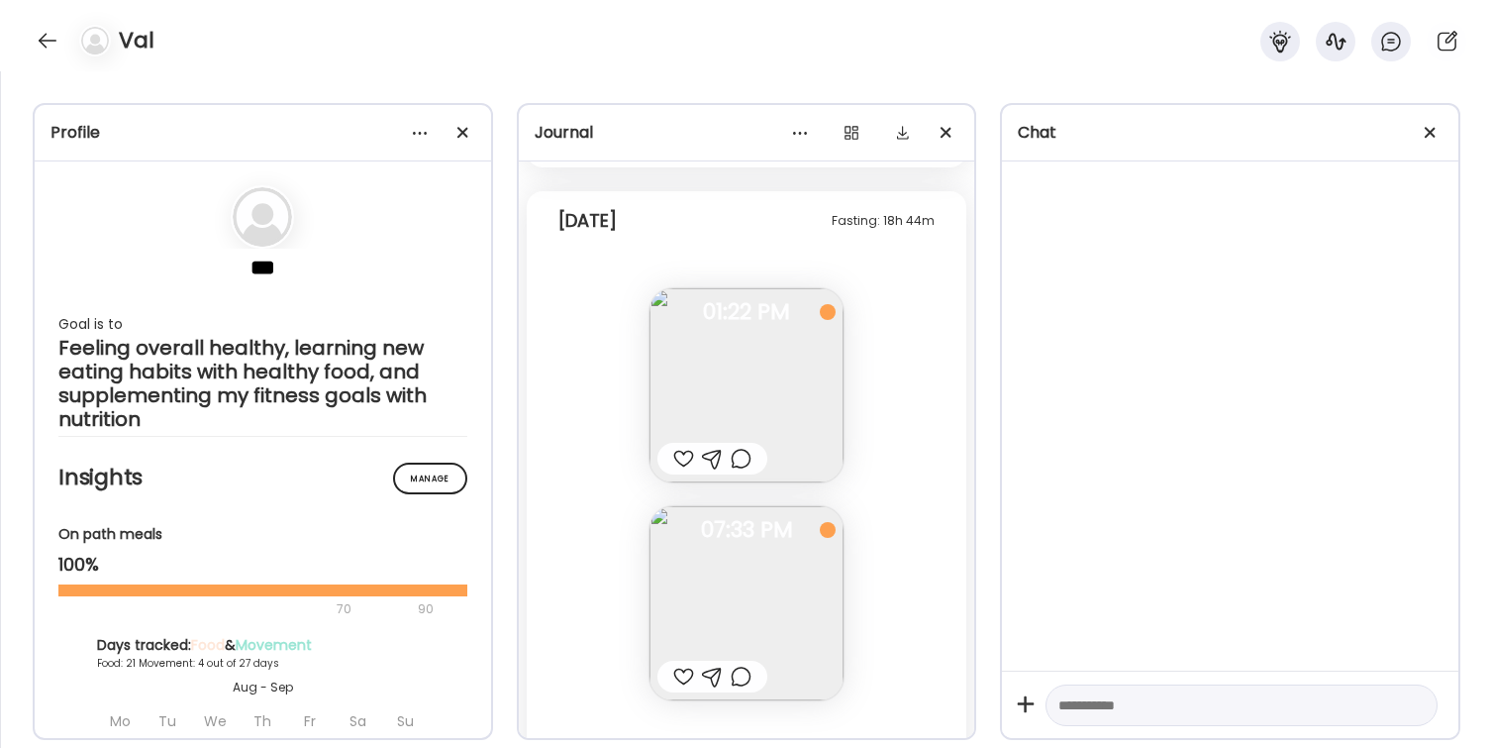
click at [683, 460] on div at bounding box center [683, 459] width 21 height 24
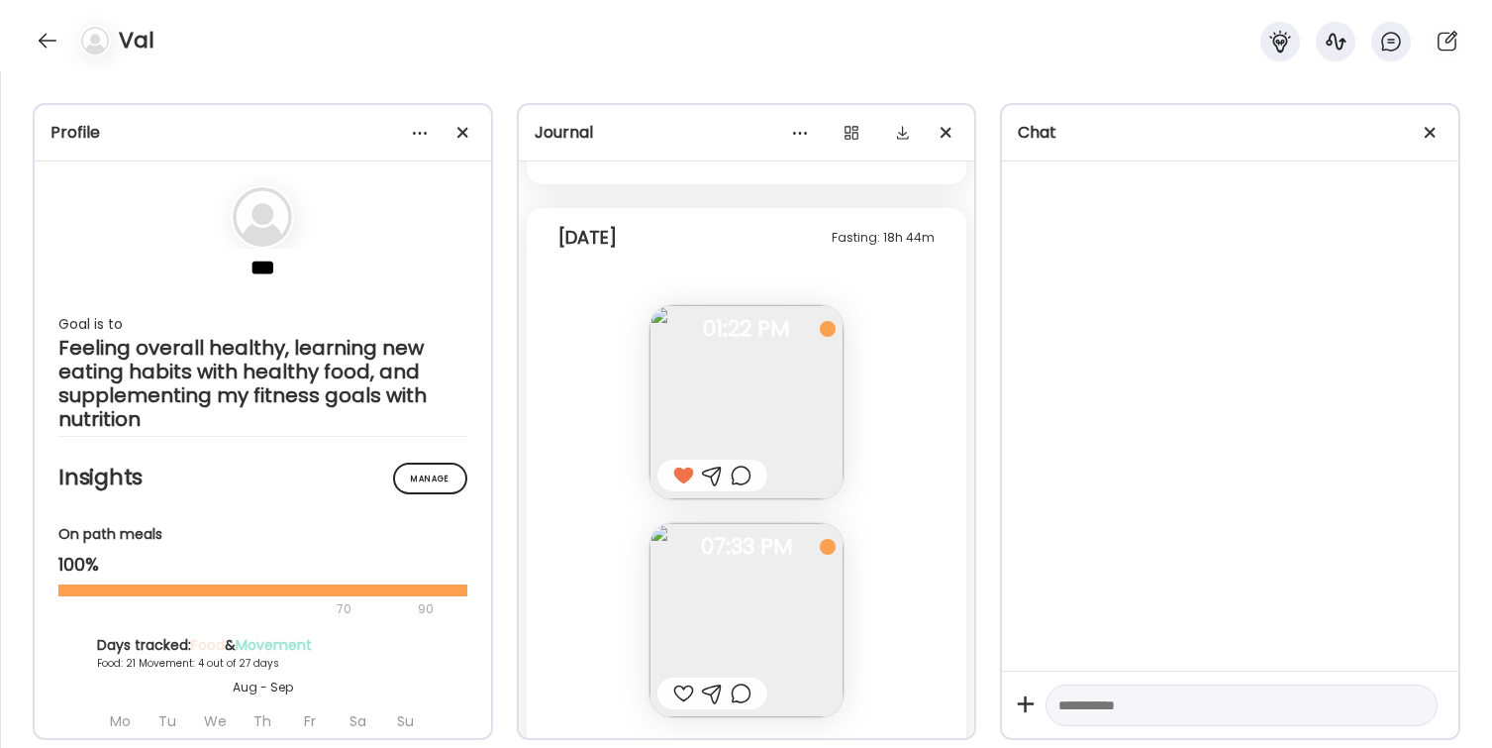
scroll to position [20155, 0]
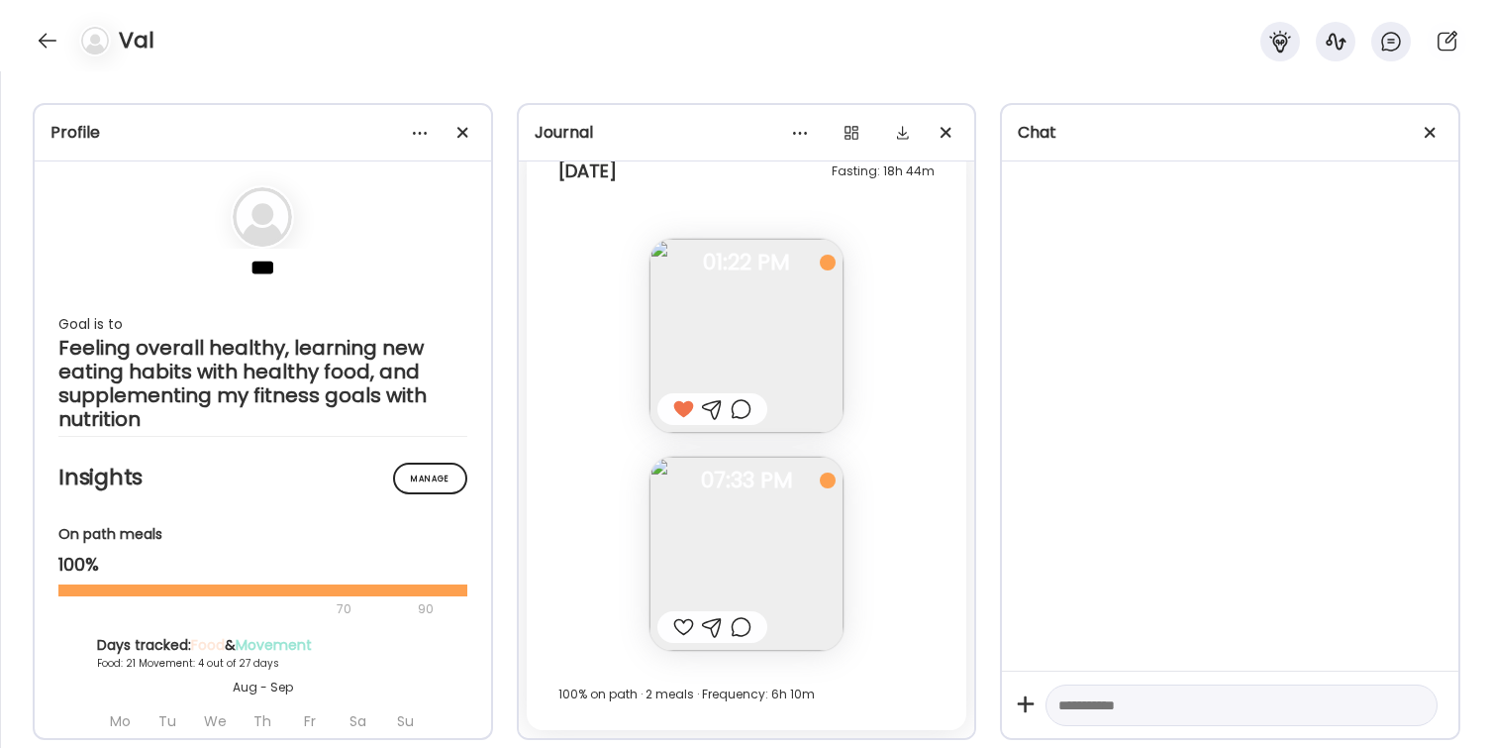
click at [682, 628] on div at bounding box center [683, 627] width 21 height 24
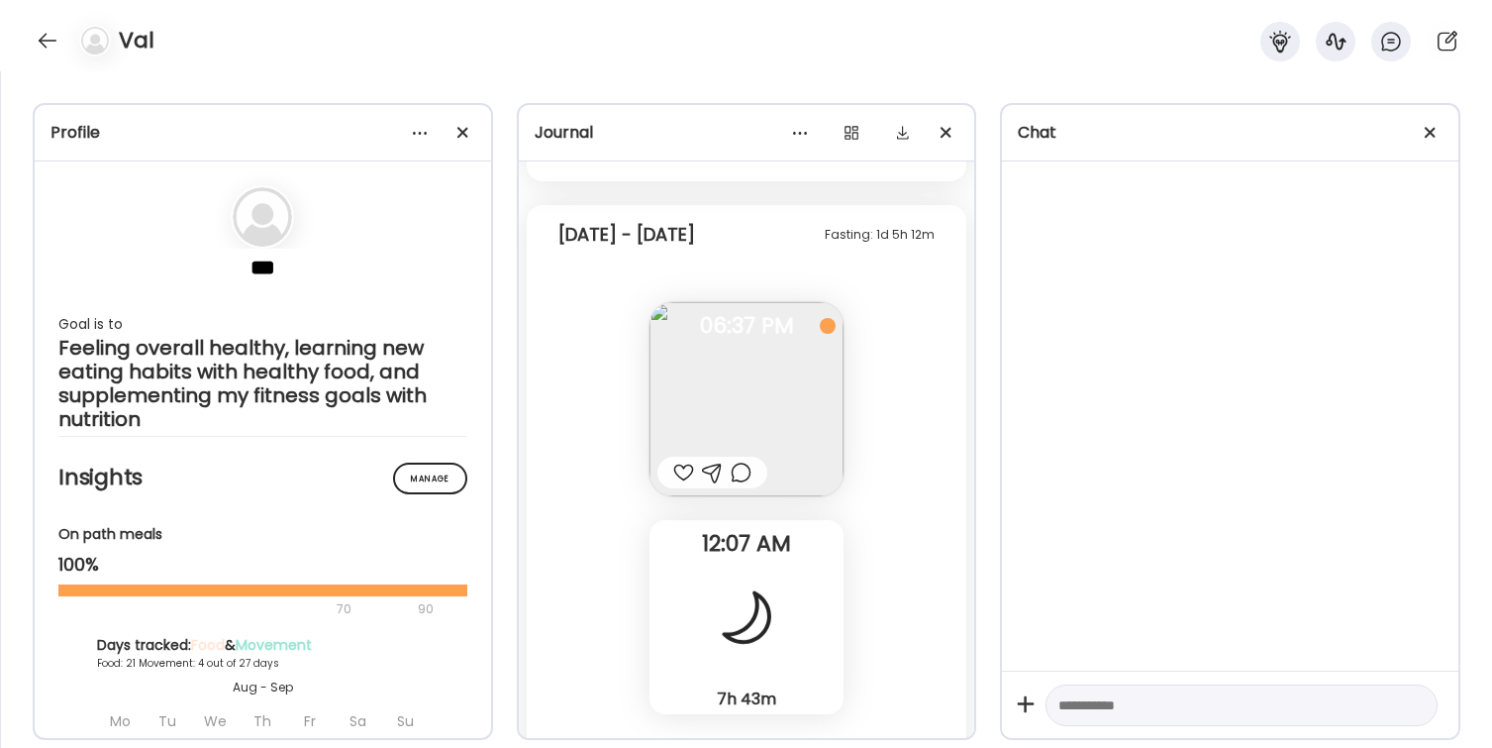
scroll to position [19504, 0]
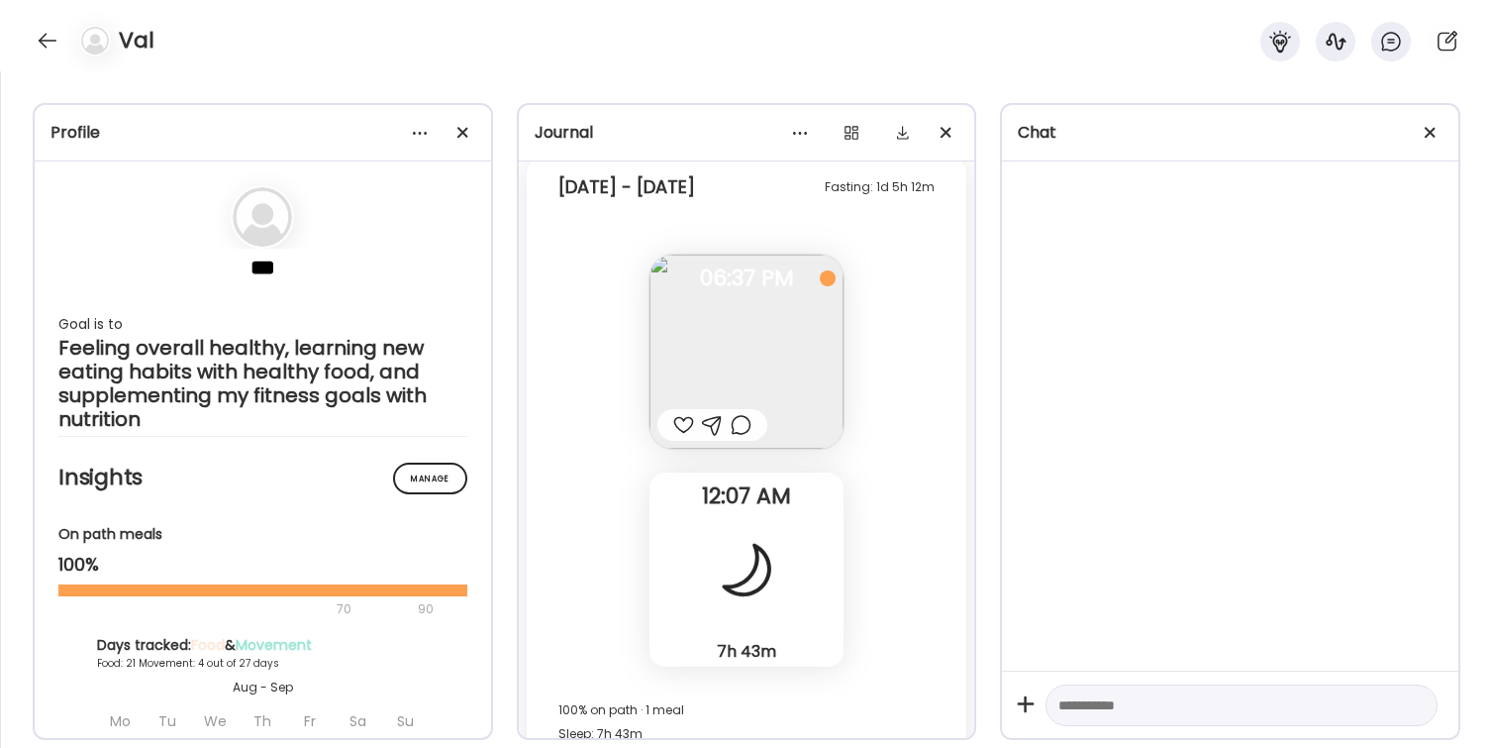
click at [681, 423] on div at bounding box center [683, 425] width 21 height 24
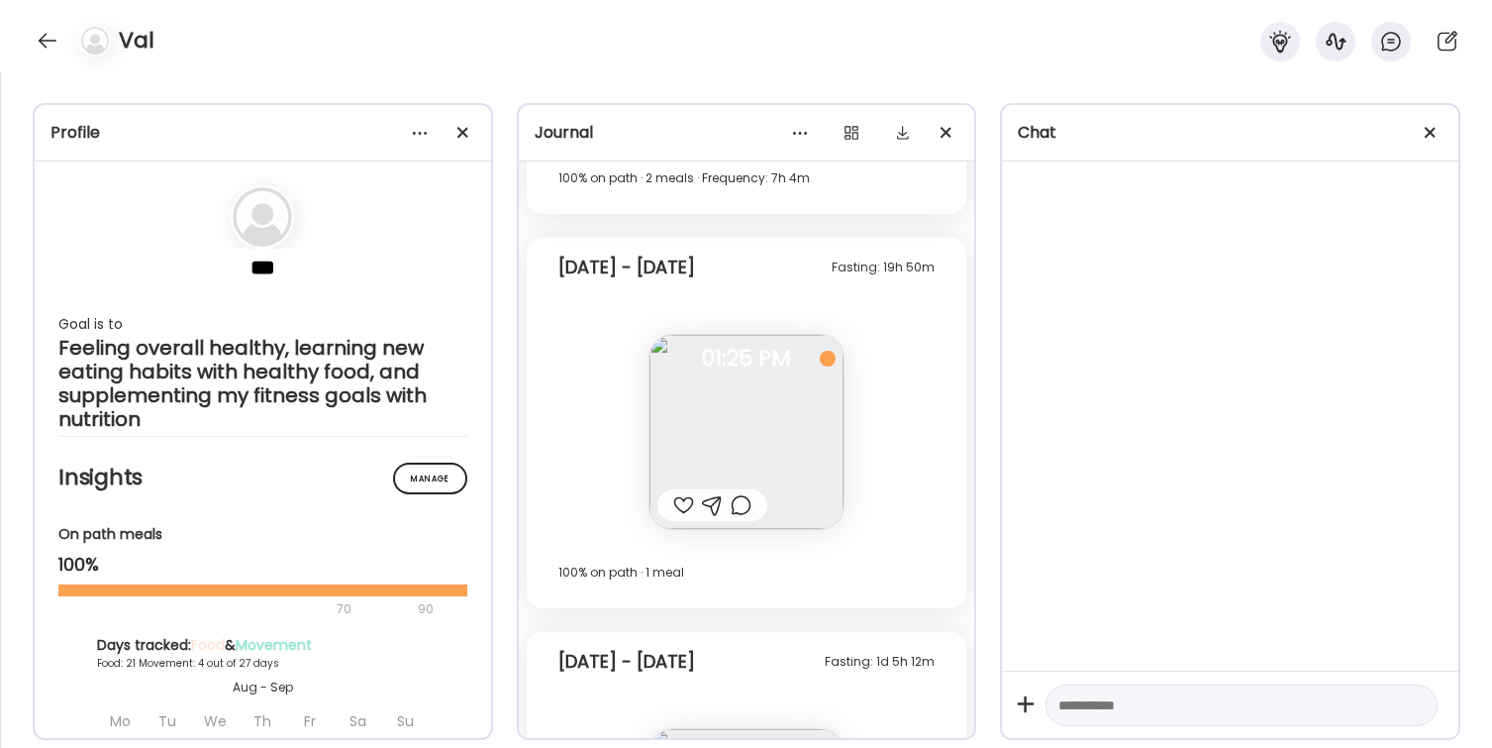
scroll to position [19020, 0]
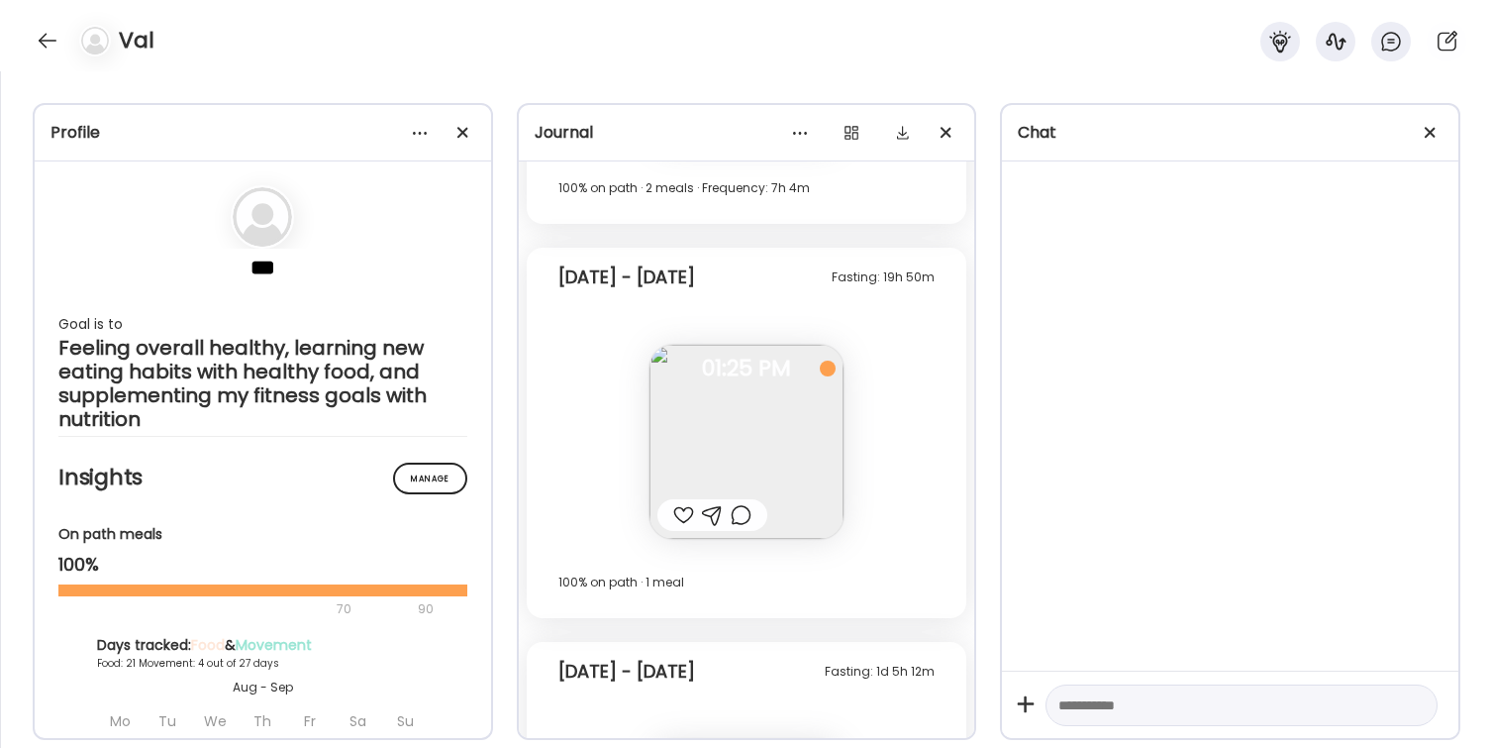
click at [682, 517] on div at bounding box center [683, 515] width 21 height 24
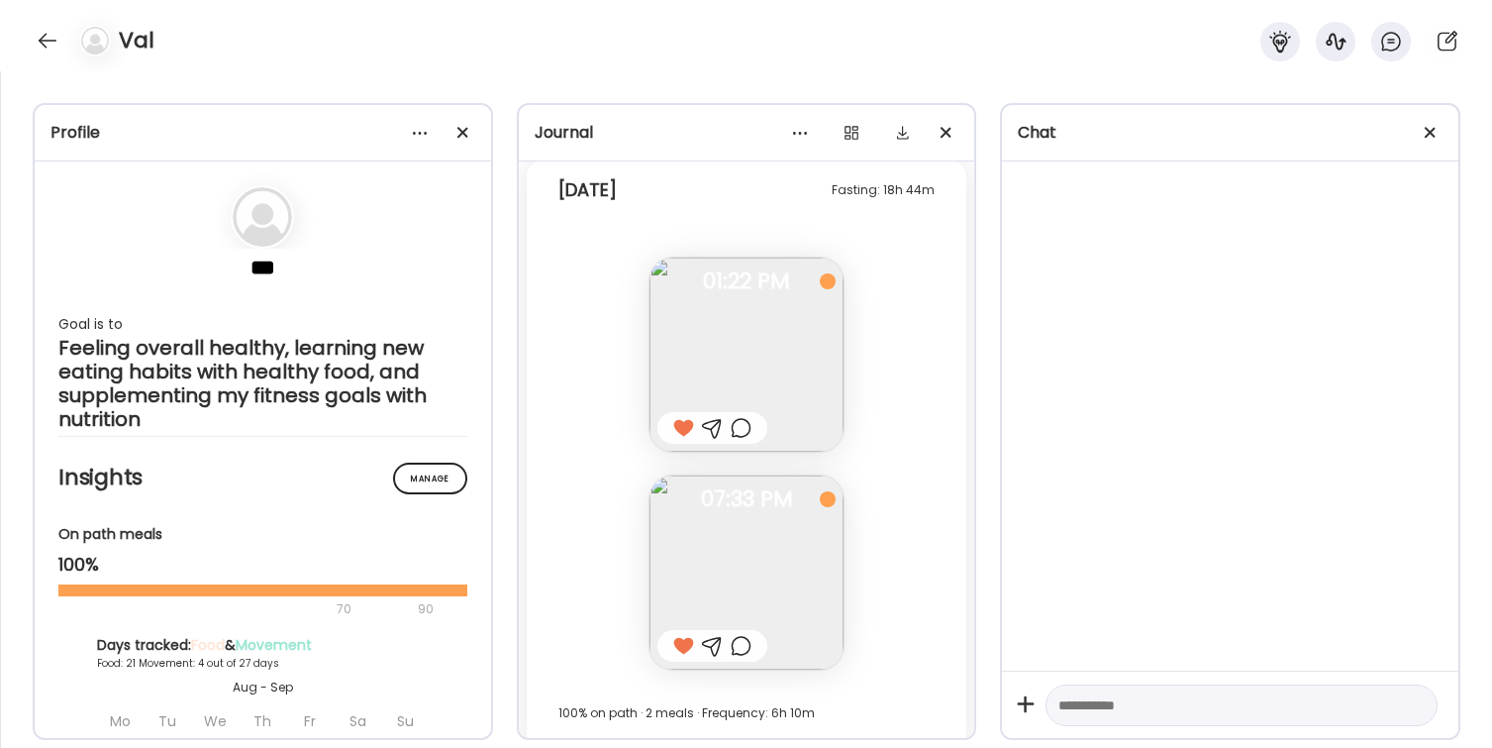
scroll to position [20155, 0]
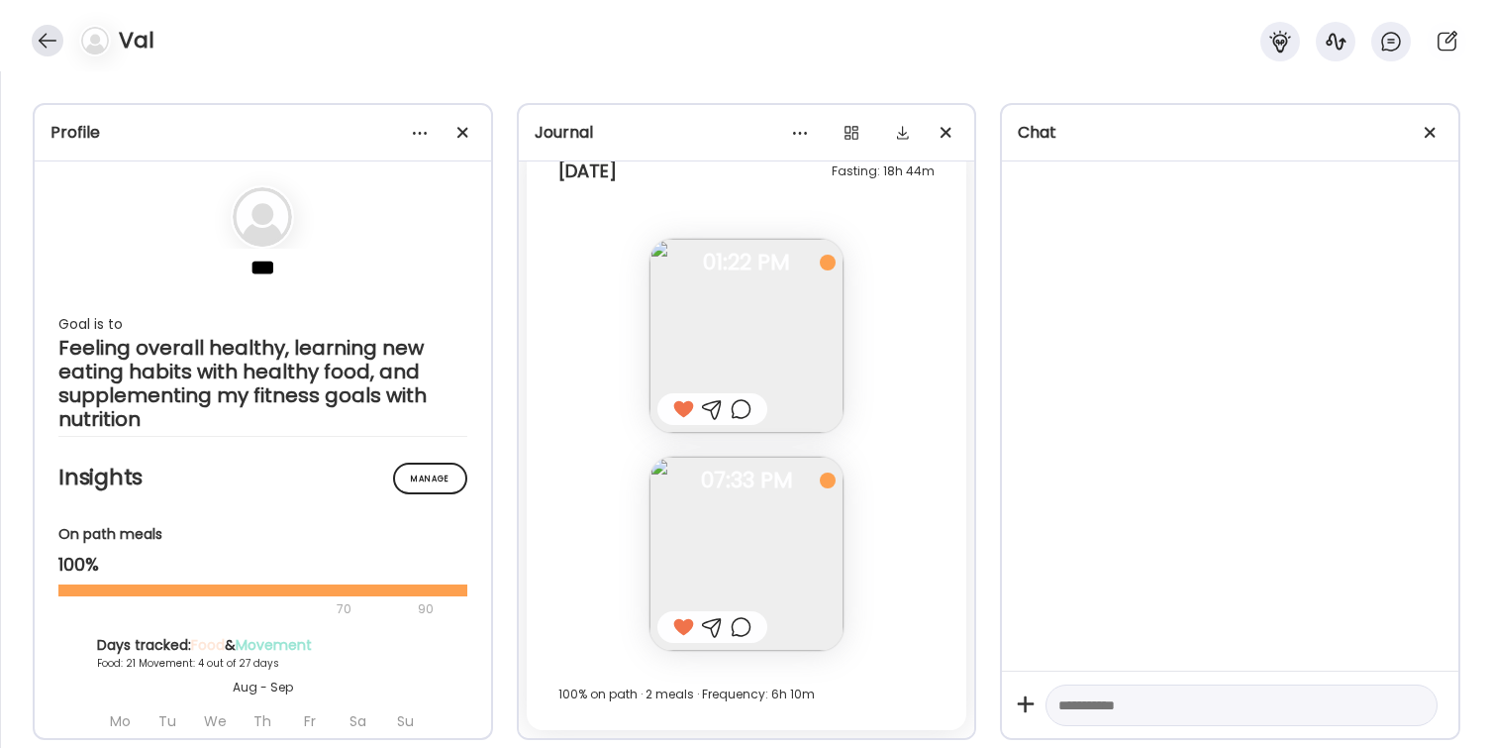
click at [44, 36] on div at bounding box center [48, 41] width 32 height 32
